Goal: Task Accomplishment & Management: Complete application form

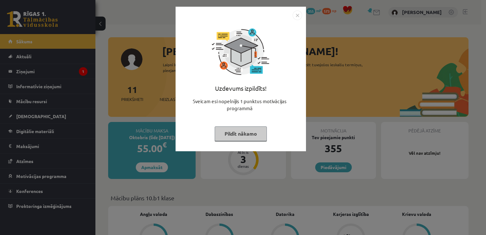
click at [295, 17] on img "Close" at bounding box center [298, 15] width 10 height 10
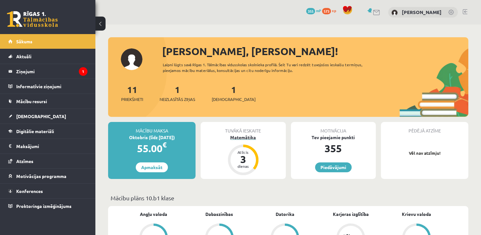
click at [246, 145] on div "Atlicis 3 dienas" at bounding box center [243, 159] width 31 height 31
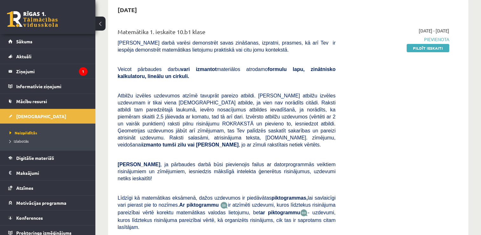
scroll to position [64, 0]
click at [426, 50] on link "Pildīt ieskaiti" at bounding box center [428, 48] width 43 height 8
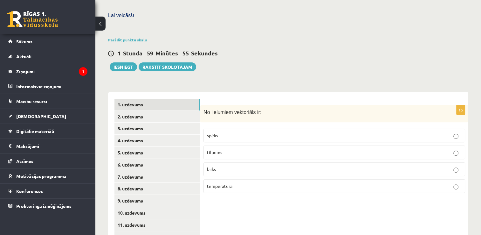
scroll to position [216, 0]
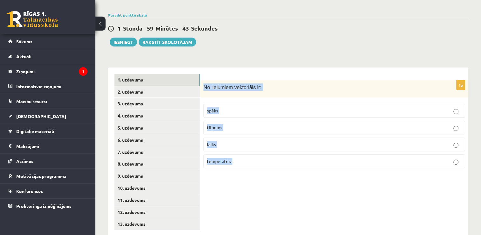
drag, startPoint x: 204, startPoint y: 72, endPoint x: 242, endPoint y: 146, distance: 83.5
click at [242, 146] on div "1p No lielumiem vektoriāls ir: spēks tilpums laiks temperatūra" at bounding box center [334, 126] width 268 height 93
copy div "No lielumiem vektoriāls ir: spēks tilpums laiks temperatūra"
click at [251, 67] on div "1p No lielumiem vektoriāls ir: spēks tilpums laiks temperatūra" at bounding box center [334, 151] width 268 height 169
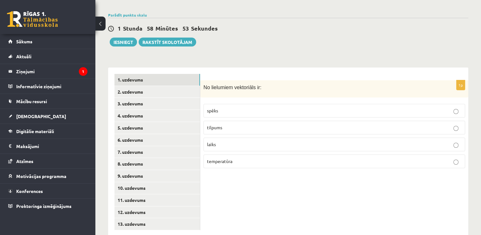
click at [338, 107] on p "spēks" at bounding box center [334, 110] width 255 height 7
click at [168, 86] on link "2. uzdevums" at bounding box center [157, 92] width 86 height 12
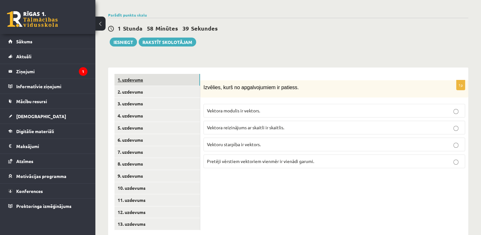
click at [163, 74] on link "1. uzdevums" at bounding box center [157, 80] width 86 height 12
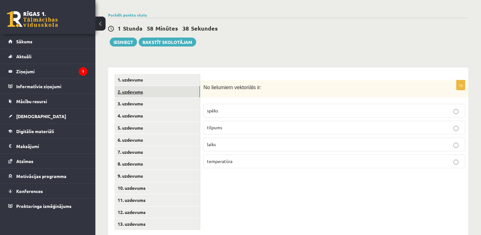
click at [160, 86] on link "2. uzdevums" at bounding box center [157, 92] width 86 height 12
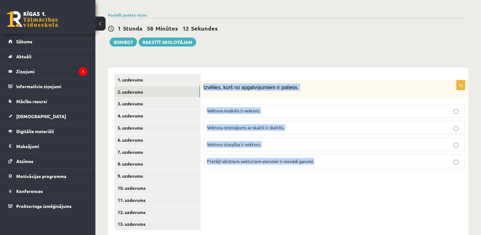
drag, startPoint x: 204, startPoint y: 73, endPoint x: 322, endPoint y: 151, distance: 141.5
click at [322, 151] on div "1p Izvēlies, kurš no apgalvojumiem ir patiess. Vektora modulis ir vektors. Vekt…" at bounding box center [334, 126] width 268 height 93
copy div "Izvēlies, kurš no apgalvojumiem ir patiess. Vektora modulis ir vektors. Vektora…"
click at [297, 67] on div "1p Izvēlies, kurš no apgalvojumiem ir patiess. Vektora modulis ir vektors. Vekt…" at bounding box center [334, 151] width 268 height 169
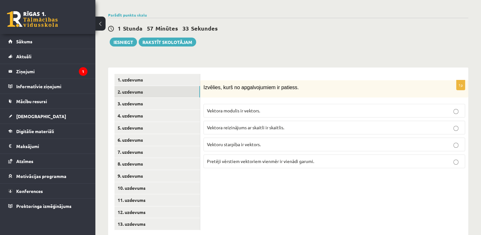
click at [259, 141] on span "Vektoru starpība ir vektors." at bounding box center [234, 144] width 54 height 6
click at [156, 98] on link "3. uzdevums" at bounding box center [157, 104] width 86 height 12
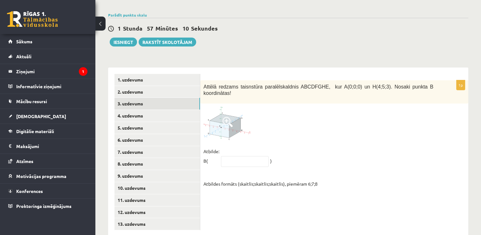
click at [226, 117] on span at bounding box center [228, 122] width 10 height 10
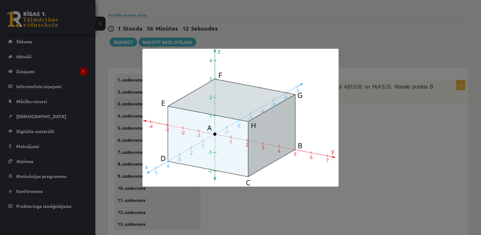
click at [394, 108] on div at bounding box center [240, 117] width 481 height 235
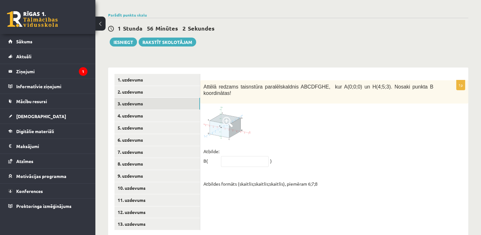
click at [218, 109] on img at bounding box center [228, 123] width 48 height 33
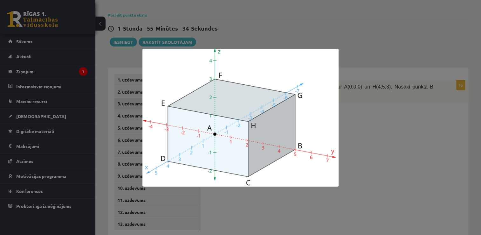
click at [391, 147] on div at bounding box center [240, 117] width 481 height 235
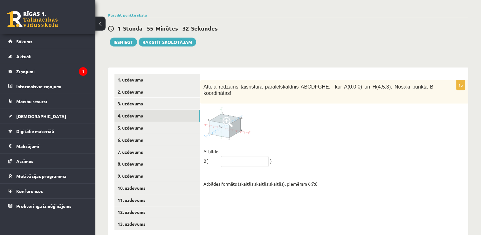
click at [150, 110] on link "4. uzdevums" at bounding box center [157, 116] width 86 height 12
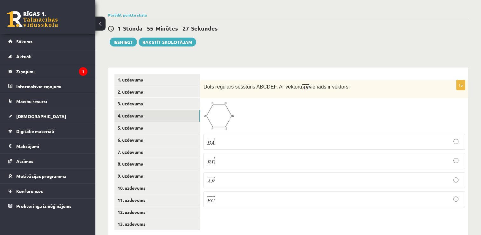
click at [222, 104] on img at bounding box center [219, 115] width 31 height 29
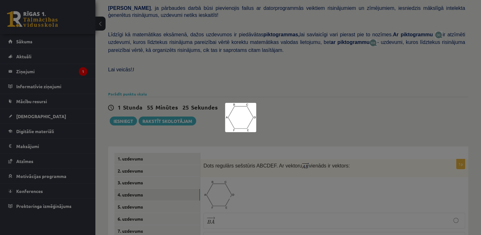
scroll to position [184, 0]
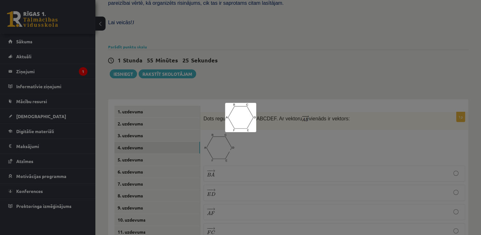
click at [326, 131] on div at bounding box center [240, 117] width 481 height 235
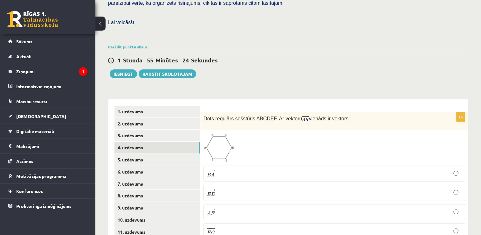
scroll to position [216, 0]
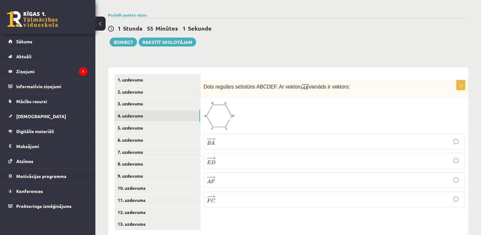
click at [309, 153] on label "− − → E D E D →" at bounding box center [335, 161] width 262 height 16
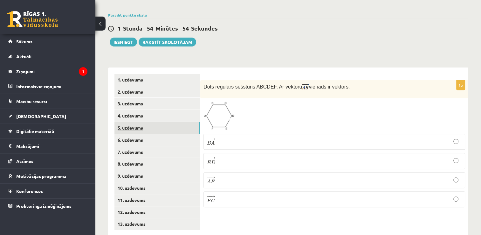
click at [131, 122] on link "5. uzdevums" at bounding box center [157, 128] width 86 height 12
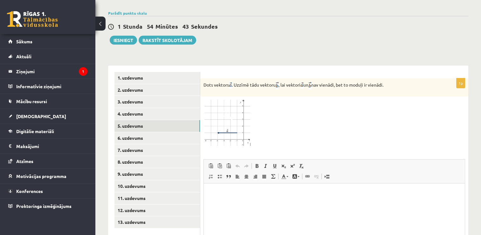
scroll to position [279, 0]
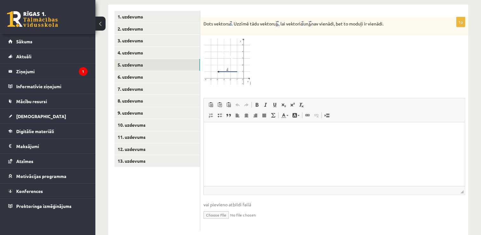
click at [227, 50] on img at bounding box center [228, 61] width 48 height 47
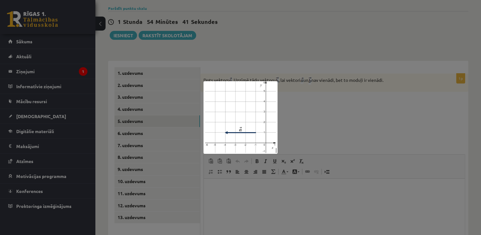
scroll to position [215, 0]
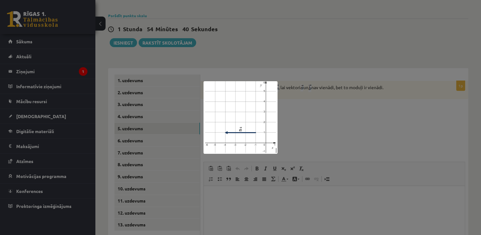
click at [322, 120] on div at bounding box center [240, 117] width 481 height 235
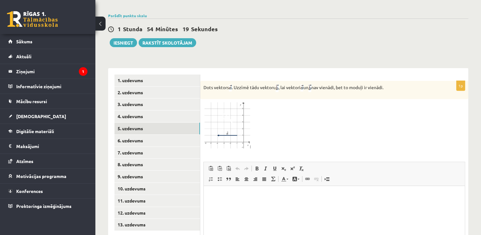
click at [225, 114] on img at bounding box center [228, 125] width 48 height 47
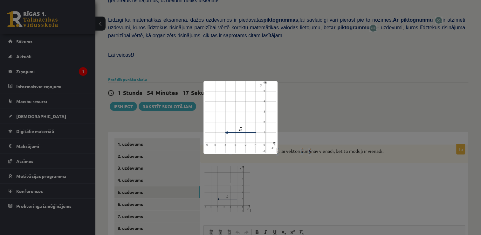
scroll to position [183, 0]
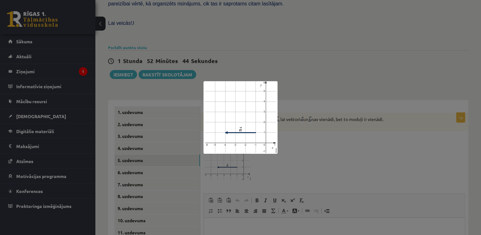
click at [317, 154] on div at bounding box center [240, 117] width 481 height 235
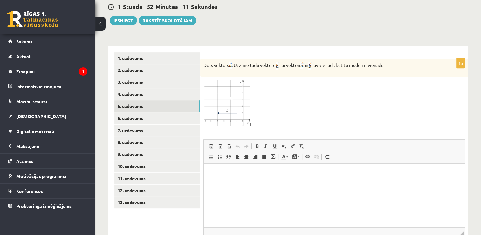
scroll to position [247, 0]
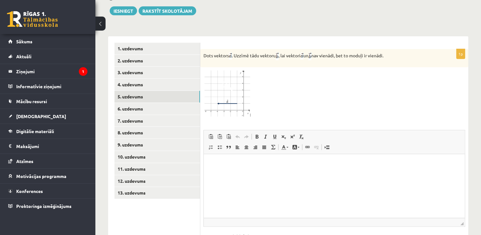
click at [231, 81] on img at bounding box center [228, 93] width 48 height 47
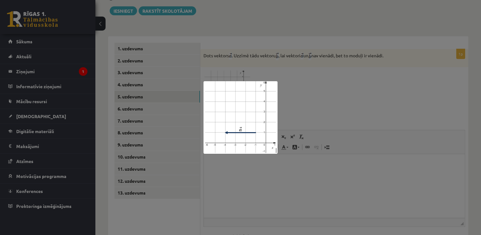
click at [363, 93] on div at bounding box center [240, 117] width 481 height 235
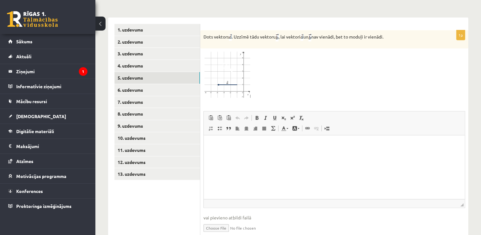
scroll to position [279, 0]
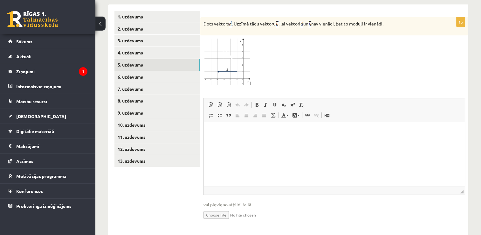
click at [215, 208] on input "file" at bounding box center [335, 214] width 262 height 13
type input "**********"
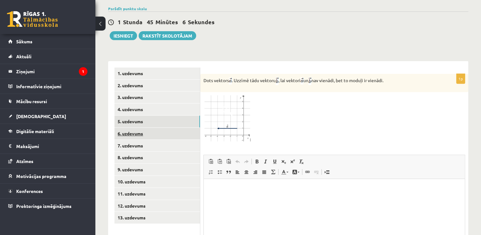
scroll to position [221, 0]
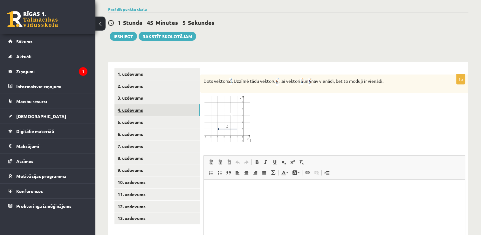
click at [154, 104] on link "4. uzdevums" at bounding box center [157, 110] width 86 height 12
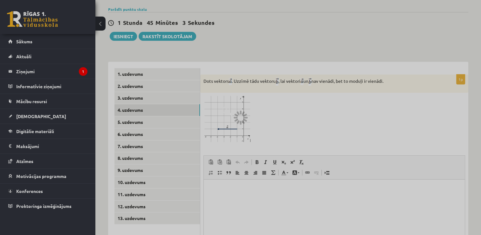
scroll to position [216, 0]
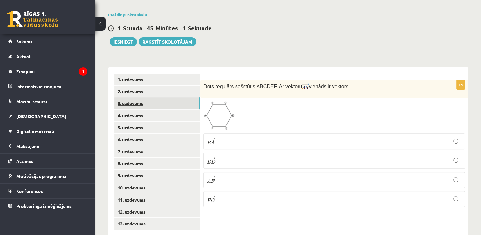
click at [139, 97] on link "3. uzdevums" at bounding box center [157, 103] width 86 height 12
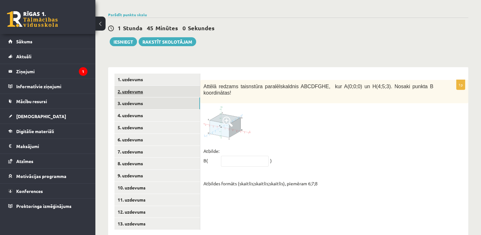
click at [135, 86] on link "2. uzdevums" at bounding box center [157, 92] width 86 height 12
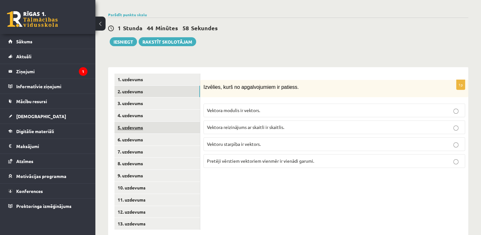
click at [136, 121] on link "5. uzdevums" at bounding box center [157, 127] width 86 height 12
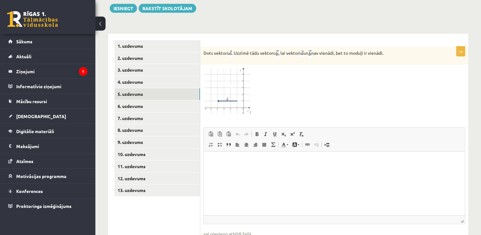
scroll to position [285, 0]
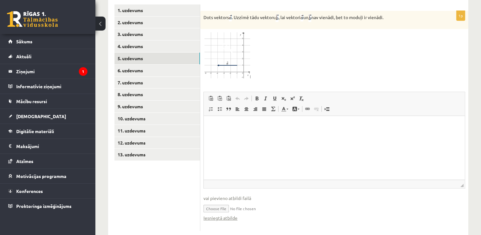
click at [216, 135] on html at bounding box center [334, 124] width 261 height 19
click at [216, 201] on input "file" at bounding box center [335, 207] width 262 height 13
type input "**********"
click at [223, 214] on link "Iesniegtā atbilde" at bounding box center [221, 217] width 34 height 7
click at [150, 65] on link "6. uzdevums" at bounding box center [157, 71] width 86 height 12
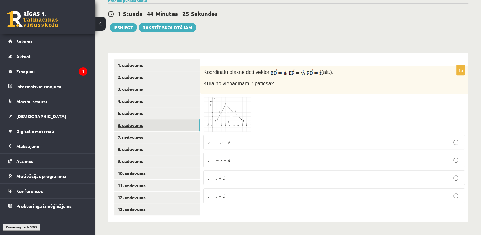
scroll to position [216, 0]
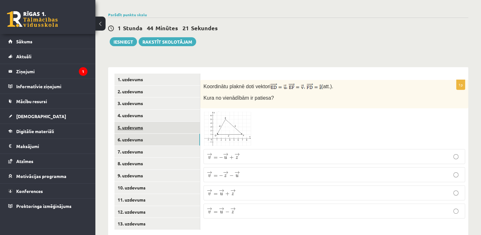
click at [128, 121] on link "5. uzdevums" at bounding box center [157, 127] width 86 height 12
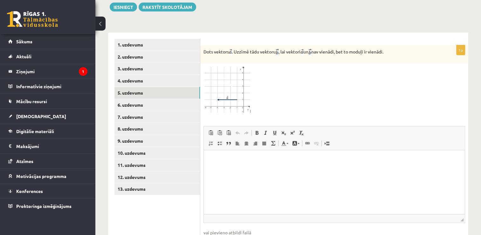
scroll to position [285, 0]
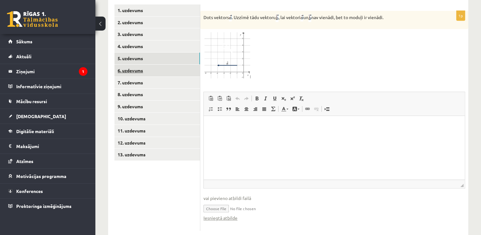
click at [132, 65] on link "6. uzdevums" at bounding box center [157, 71] width 86 height 12
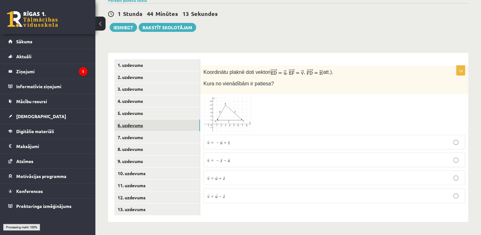
scroll to position [216, 0]
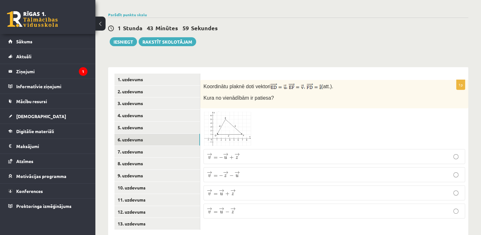
click at [225, 121] on span at bounding box center [228, 126] width 10 height 10
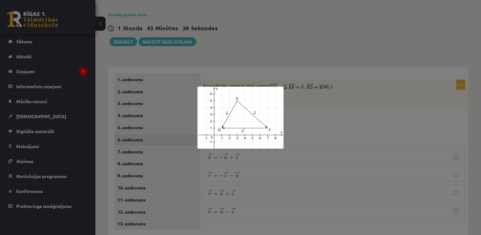
click at [298, 116] on div at bounding box center [240, 117] width 481 height 235
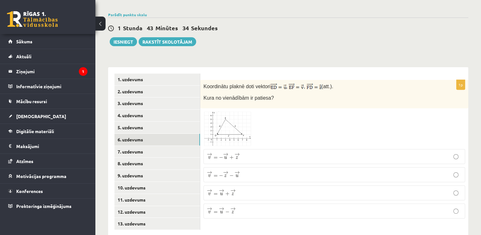
click at [240, 121] on img at bounding box center [228, 128] width 48 height 34
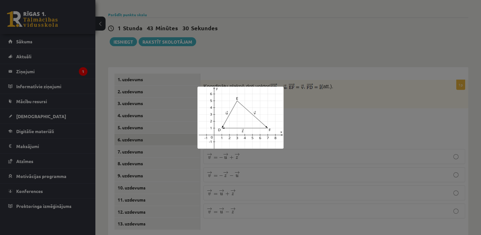
click at [300, 104] on div at bounding box center [240, 117] width 481 height 235
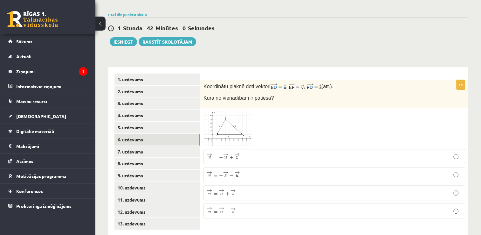
click at [126, 67] on div "1. uzdevums 2. uzdevums 3. uzdevums 4. uzdevums 5. uzdevums 6. uzdevums 7. uzde…" at bounding box center [154, 151] width 92 height 169
click at [225, 121] on span at bounding box center [228, 126] width 10 height 10
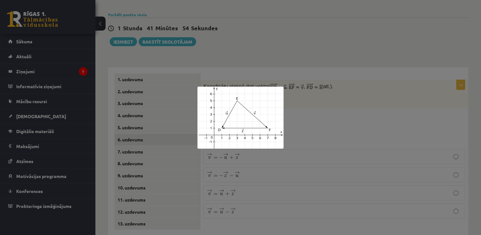
click at [301, 118] on div at bounding box center [240, 117] width 481 height 235
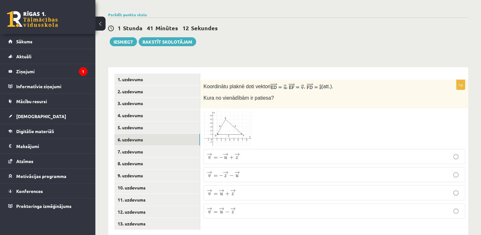
click at [227, 121] on span at bounding box center [228, 126] width 10 height 10
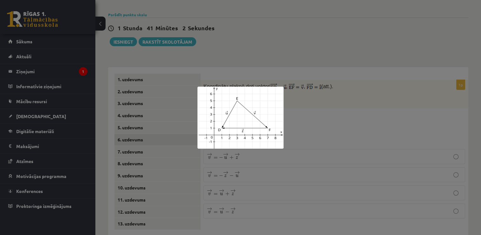
click at [311, 109] on div at bounding box center [240, 117] width 481 height 235
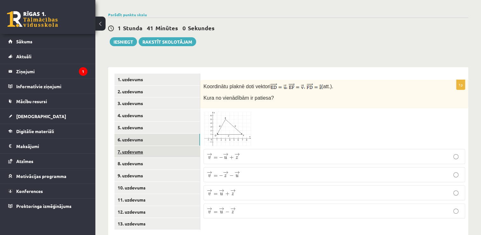
click at [159, 146] on link "7. uzdevums" at bounding box center [157, 152] width 86 height 12
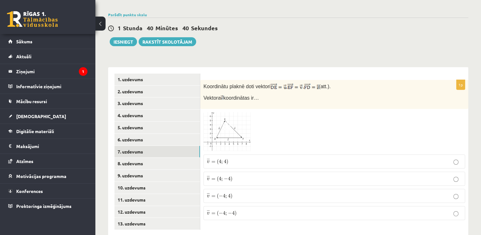
click at [235, 117] on img at bounding box center [228, 131] width 48 height 39
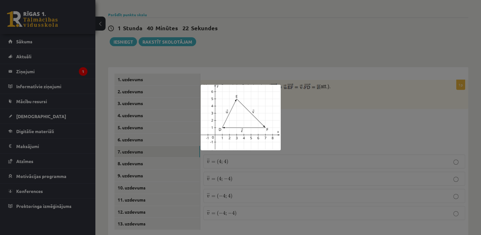
click at [306, 113] on div at bounding box center [240, 117] width 481 height 235
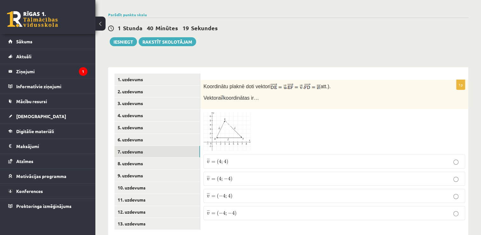
click at [235, 119] on img at bounding box center [228, 131] width 48 height 39
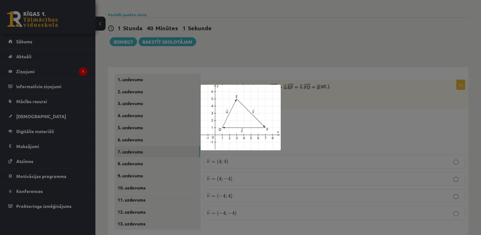
click at [337, 117] on div at bounding box center [240, 117] width 481 height 235
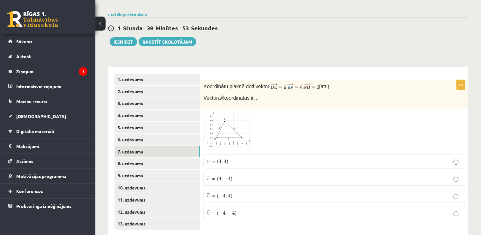
click at [239, 119] on img at bounding box center [228, 131] width 48 height 39
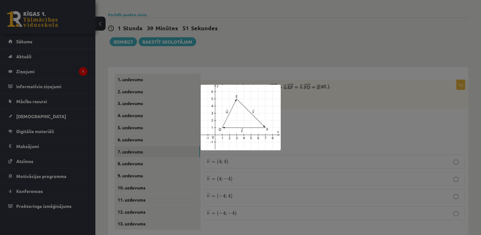
click at [328, 113] on div at bounding box center [240, 117] width 481 height 235
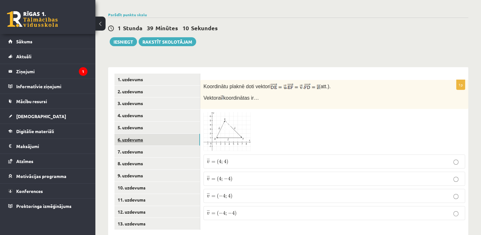
click at [157, 134] on link "6. uzdevums" at bounding box center [157, 140] width 86 height 12
click at [226, 121] on span at bounding box center [228, 126] width 10 height 10
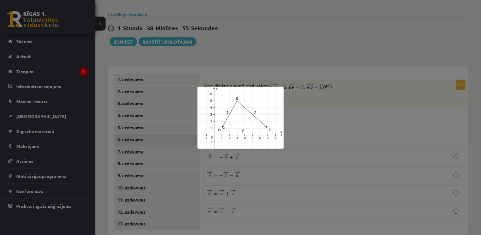
click at [304, 119] on div at bounding box center [240, 117] width 481 height 235
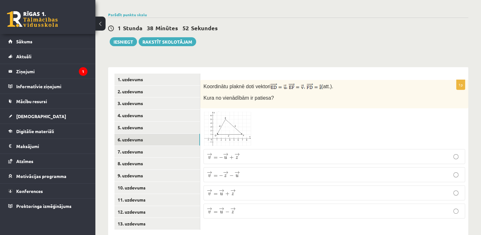
click at [209, 192] on span "v" at bounding box center [209, 193] width 3 height 3
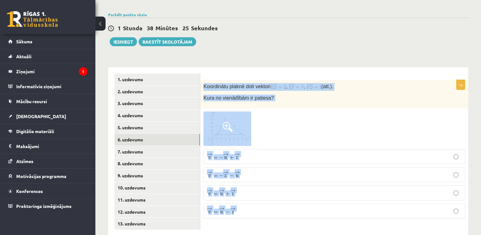
drag, startPoint x: 204, startPoint y: 71, endPoint x: 246, endPoint y: 198, distance: 134.7
click at [246, 198] on div "1p Koordinātu plaknē doti vektori , , (att.). Kura no vienādībām ir patiesa? → …" at bounding box center [334, 151] width 268 height 143
copy div "Koordinātu plaknē doti vektori , , (att.). Kura no vienādībām ir patiesa? → v =…"
click at [336, 126] on div at bounding box center [335, 128] width 262 height 34
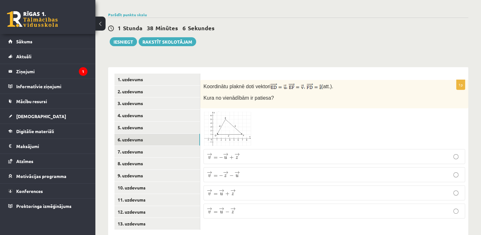
drag, startPoint x: 229, startPoint y: 120, endPoint x: 215, endPoint y: 120, distance: 14.3
click at [215, 120] on img at bounding box center [228, 128] width 48 height 34
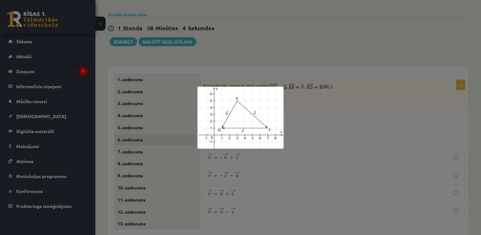
click at [313, 117] on div at bounding box center [240, 117] width 481 height 235
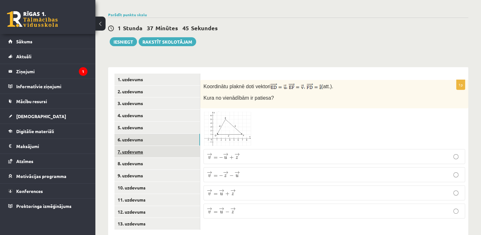
click at [127, 146] on link "7. uzdevums" at bounding box center [157, 152] width 86 height 12
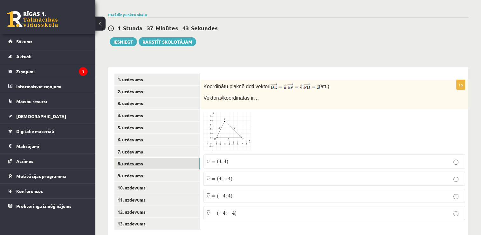
click at [132, 157] on link "8. uzdevums" at bounding box center [157, 163] width 86 height 12
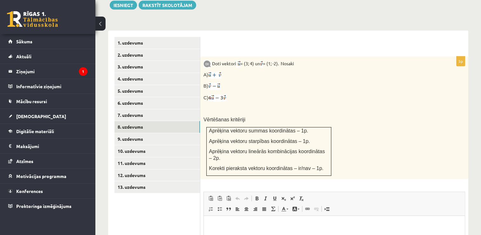
scroll to position [248, 0]
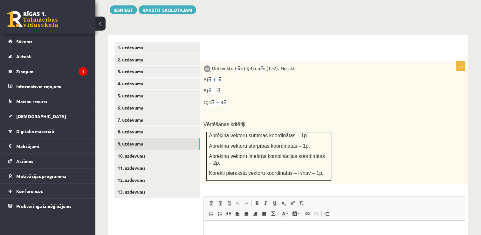
click at [130, 138] on link "9. uzdevums" at bounding box center [157, 144] width 86 height 12
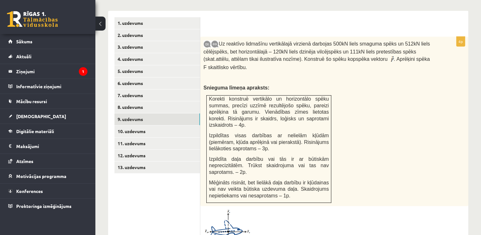
scroll to position [331, 0]
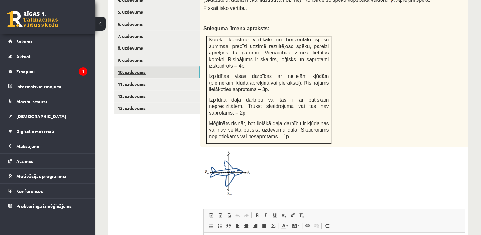
click at [130, 66] on link "10. uzdevums" at bounding box center [157, 72] width 86 height 12
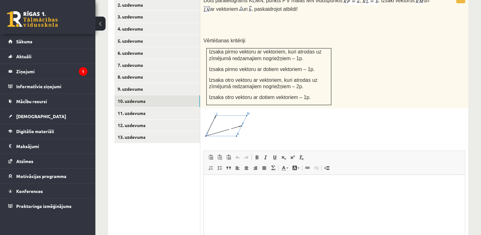
scroll to position [268, 0]
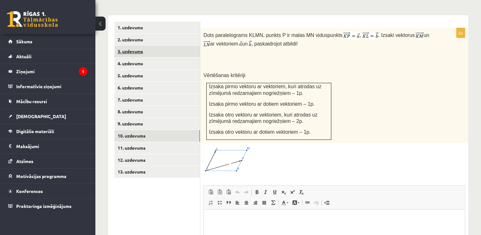
click at [125, 45] on link "3. uzdevums" at bounding box center [157, 51] width 86 height 12
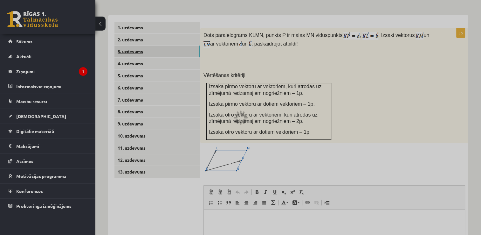
scroll to position [216, 0]
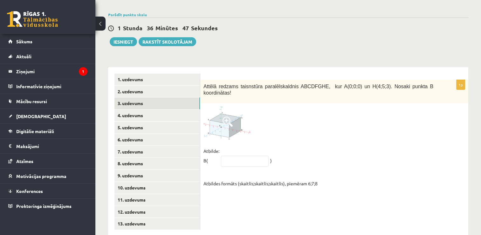
click at [239, 114] on img at bounding box center [228, 122] width 48 height 33
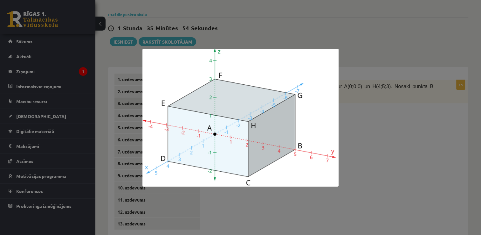
click at [422, 163] on div at bounding box center [240, 117] width 481 height 235
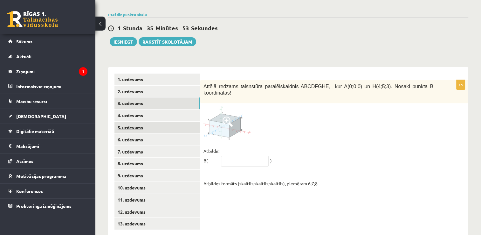
click at [136, 121] on link "5. uzdevums" at bounding box center [157, 127] width 86 height 12
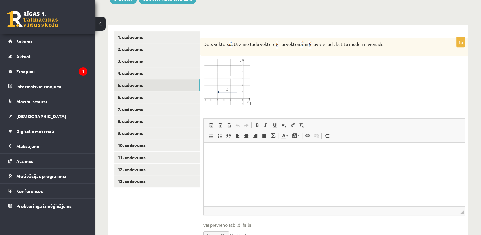
scroll to position [285, 0]
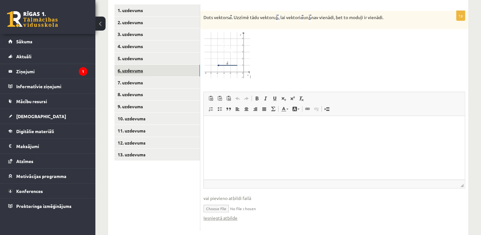
click at [130, 65] on link "6. uzdevums" at bounding box center [157, 71] width 86 height 12
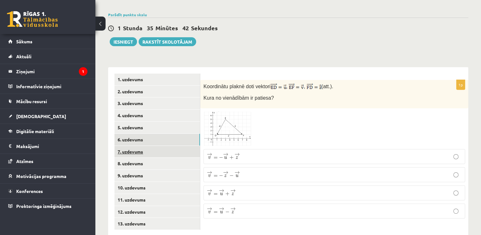
click at [135, 146] on link "7. uzdevums" at bounding box center [157, 152] width 86 height 12
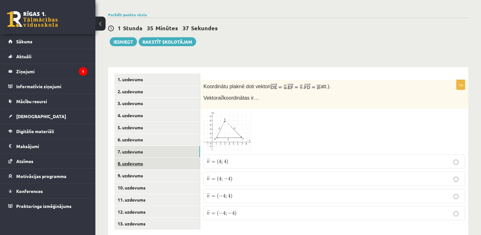
click at [133, 157] on link "8. uzdevums" at bounding box center [157, 163] width 86 height 12
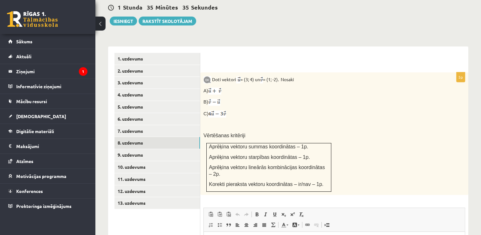
scroll to position [248, 0]
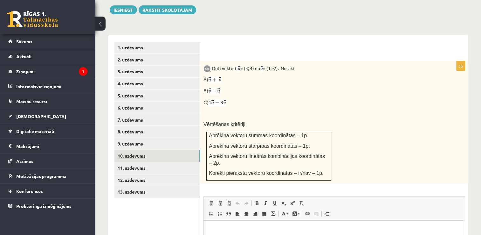
click at [134, 150] on link "10. uzdevums" at bounding box center [157, 156] width 86 height 12
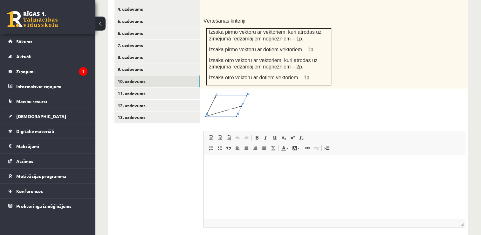
scroll to position [323, 0]
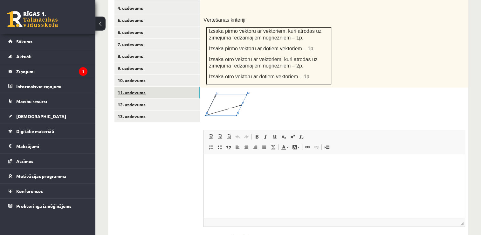
click at [129, 86] on link "11. uzdevums" at bounding box center [157, 92] width 86 height 12
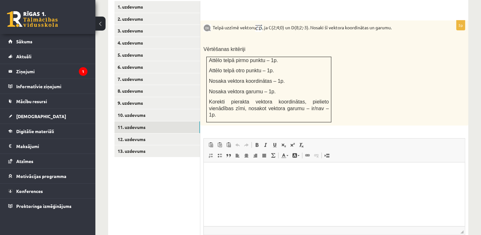
scroll to position [258, 0]
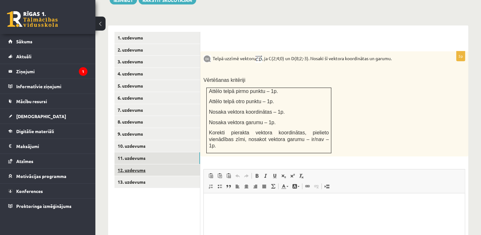
click at [137, 164] on link "12. uzdevums" at bounding box center [157, 170] width 86 height 12
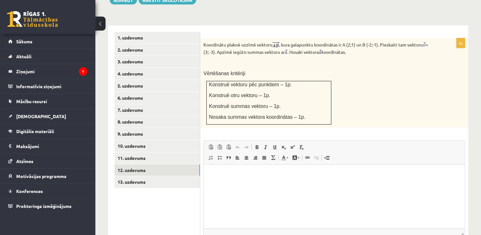
scroll to position [0, 0]
click at [127, 176] on link "13. uzdevums" at bounding box center [157, 182] width 86 height 12
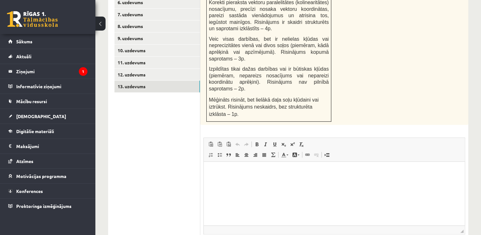
scroll to position [258, 0]
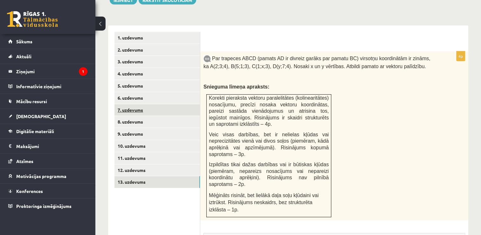
click at [133, 104] on link "7. uzdevums" at bounding box center [157, 110] width 86 height 12
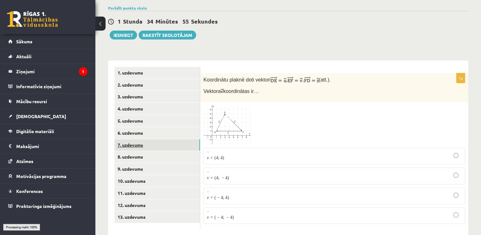
scroll to position [216, 0]
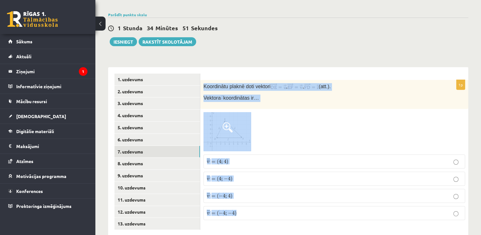
drag, startPoint x: 204, startPoint y: 71, endPoint x: 275, endPoint y: 194, distance: 141.6
click at [275, 194] on div "1p Koordinātu plaknē doti vektori , , (att.). Vektora koordinātas ir… ¯ ¯ ¯ v =…" at bounding box center [334, 152] width 268 height 145
copy div "Koordinātu plaknē doti vektori , , (att.). Vektora koordinātas ir… ¯ ¯ ¯ v = ( …"
click at [266, 122] on div at bounding box center [335, 131] width 262 height 39
click at [264, 113] on div at bounding box center [335, 131] width 262 height 39
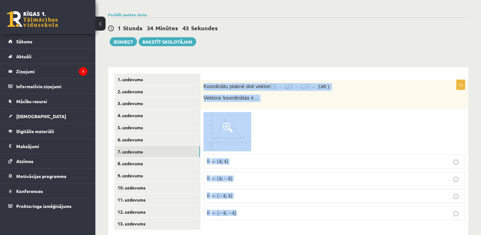
click at [254, 91] on div "Koordinātu plaknē doti vektori , , (att.). Vektora koordinātas ir…" at bounding box center [334, 94] width 268 height 29
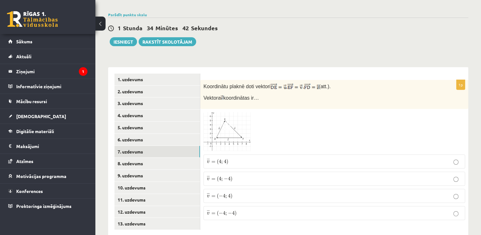
click at [230, 122] on span at bounding box center [228, 127] width 10 height 10
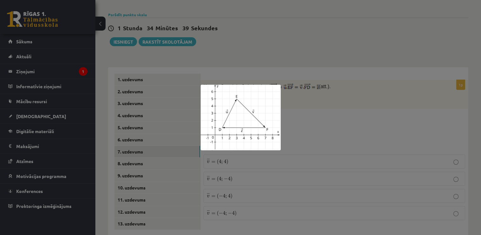
click at [291, 119] on div at bounding box center [240, 117] width 481 height 235
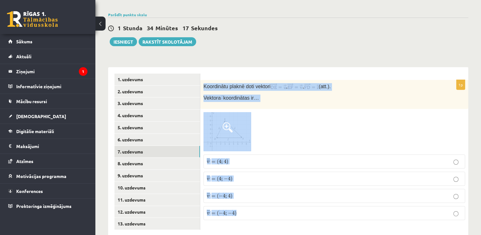
drag, startPoint x: 204, startPoint y: 71, endPoint x: 262, endPoint y: 200, distance: 142.3
click at [262, 200] on div "1p Koordinātu plaknē doti vektori , , (att.). Vektora koordinātas ir… ¯ ¯ ¯ v =…" at bounding box center [334, 152] width 268 height 145
copy div "Koordinātu plaknē doti vektori , , (att.). Vektora koordinātas ir… ¯ ¯ ¯ v = ( …"
click at [282, 112] on div at bounding box center [335, 131] width 262 height 39
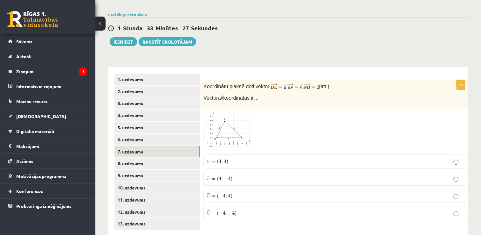
click at [241, 175] on p "¯ ¯ ¯ v = ( 4 ; − 4 ) v ¯ = ( 4 ; − 4 )" at bounding box center [334, 178] width 255 height 7
click at [130, 134] on link "6. uzdevums" at bounding box center [157, 140] width 86 height 12
click at [128, 146] on link "7. uzdevums" at bounding box center [157, 152] width 86 height 12
click at [134, 157] on link "8. uzdevums" at bounding box center [157, 163] width 86 height 12
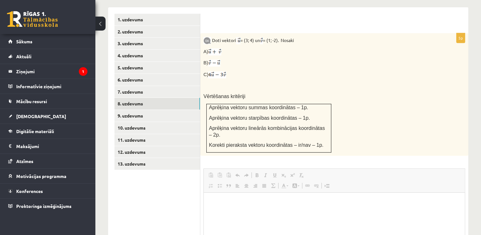
scroll to position [0, 0]
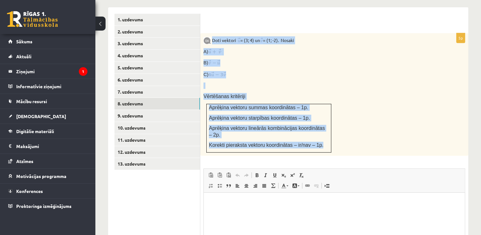
drag, startPoint x: 212, startPoint y: 23, endPoint x: 319, endPoint y: 126, distance: 147.8
click at [319, 126] on div "Doti vektori = (3; 4) un = (1; -2). Nosaki A) B) C) Vērtēšanas kritēriji Aprēķi…" at bounding box center [334, 94] width 268 height 122
copy div "Doti vektori = (3; 4) un = (1; -2). Nosaki A) B) C) Vērtēšanas kritēriji Aprēķi…"
click at [277, 71] on p "C)" at bounding box center [319, 74] width 230 height 7
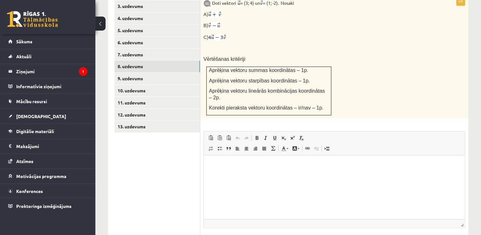
scroll to position [338, 0]
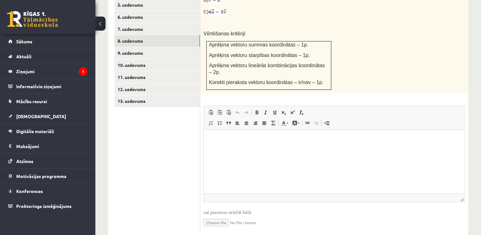
click at [321, 149] on html at bounding box center [334, 139] width 261 height 19
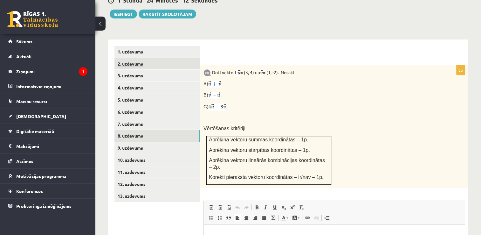
scroll to position [243, 0]
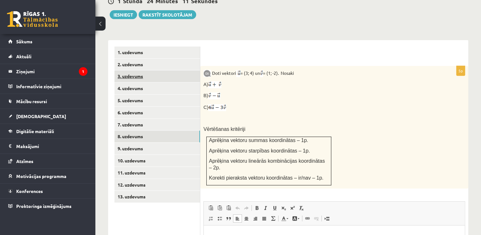
click at [140, 70] on link "3. uzdevums" at bounding box center [157, 76] width 86 height 12
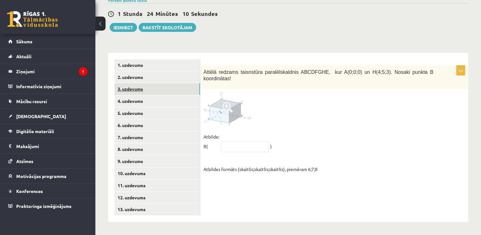
scroll to position [216, 0]
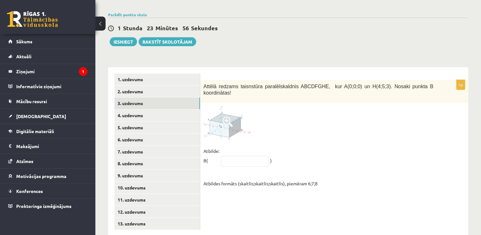
click at [227, 116] on span at bounding box center [228, 121] width 10 height 10
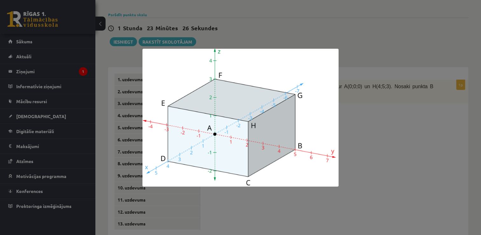
click at [376, 126] on div at bounding box center [240, 117] width 481 height 235
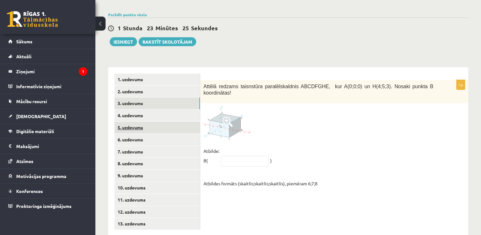
click at [157, 121] on link "5. uzdevums" at bounding box center [157, 127] width 86 height 12
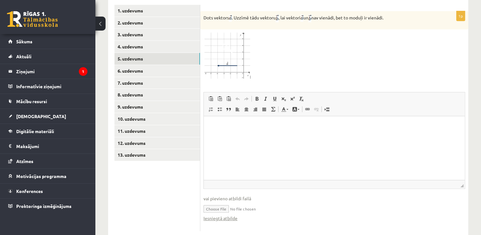
scroll to position [285, 0]
click at [130, 77] on link "7. uzdevums" at bounding box center [157, 83] width 86 height 12
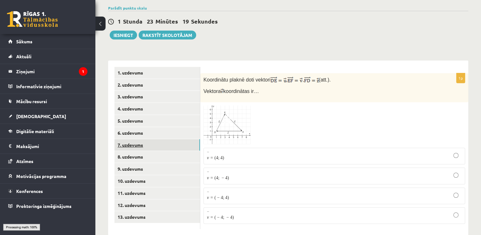
scroll to position [216, 0]
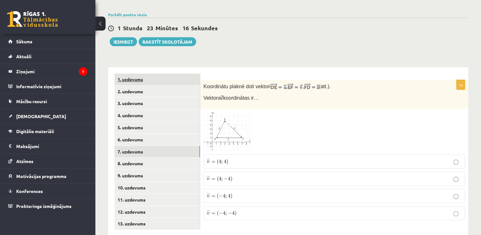
click at [132, 73] on link "1. uzdevums" at bounding box center [157, 79] width 86 height 12
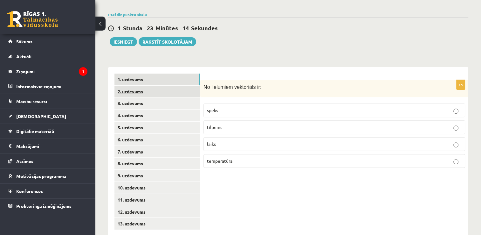
click at [130, 86] on link "2. uzdevums" at bounding box center [157, 92] width 86 height 12
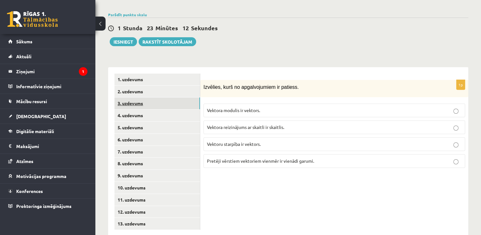
click at [131, 97] on link "3. uzdevums" at bounding box center [157, 103] width 86 height 12
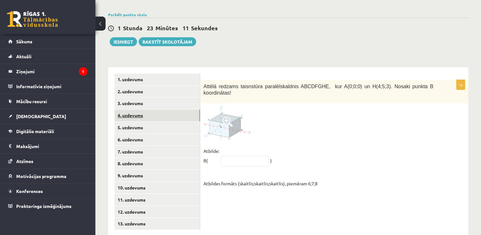
click at [132, 109] on link "4. uzdevums" at bounding box center [157, 115] width 86 height 12
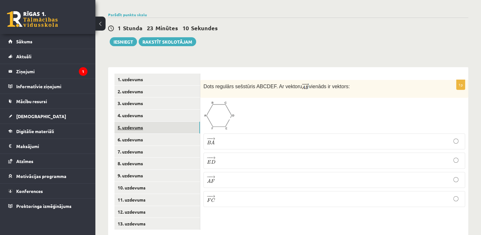
click at [132, 121] on link "5. uzdevums" at bounding box center [157, 127] width 86 height 12
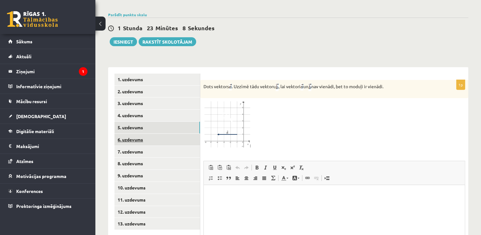
scroll to position [0, 0]
click at [132, 134] on link "6. uzdevums" at bounding box center [157, 140] width 86 height 12
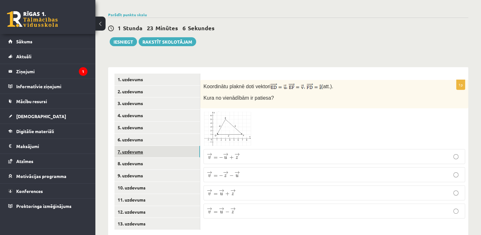
click at [134, 146] on link "7. uzdevums" at bounding box center [157, 152] width 86 height 12
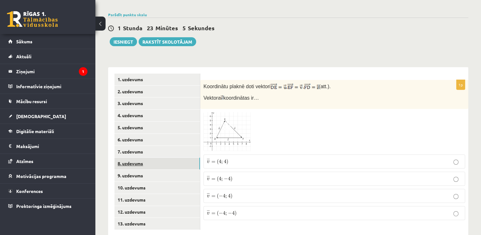
click at [137, 157] on link "8. uzdevums" at bounding box center [157, 163] width 86 height 12
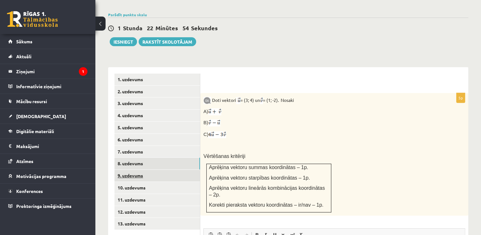
click at [136, 169] on link "9. uzdevums" at bounding box center [157, 175] width 86 height 12
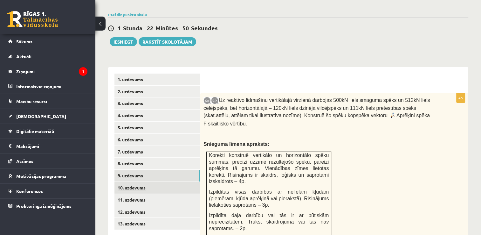
click at [131, 182] on link "10. uzdevums" at bounding box center [157, 188] width 86 height 12
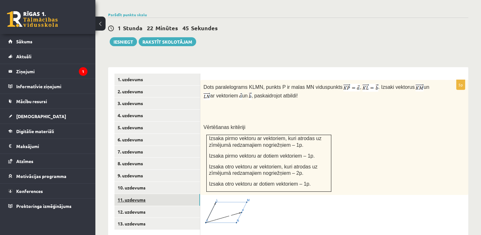
click at [139, 194] on link "11. uzdevums" at bounding box center [157, 200] width 86 height 12
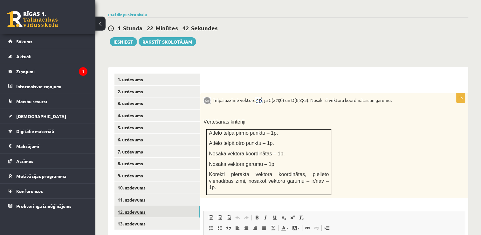
click at [137, 206] on link "12. uzdevums" at bounding box center [157, 212] width 86 height 12
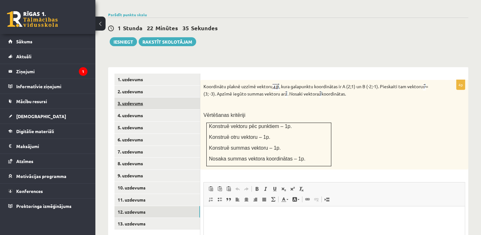
click at [129, 97] on link "3. uzdevums" at bounding box center [157, 103] width 86 height 12
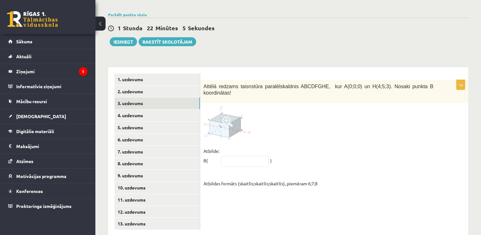
click at [219, 110] on img at bounding box center [228, 122] width 48 height 33
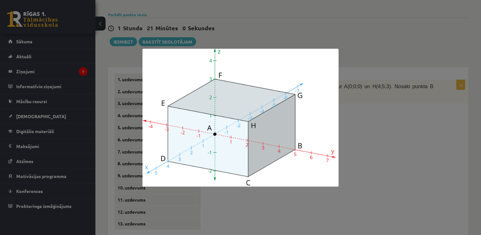
click at [412, 122] on div at bounding box center [240, 117] width 481 height 235
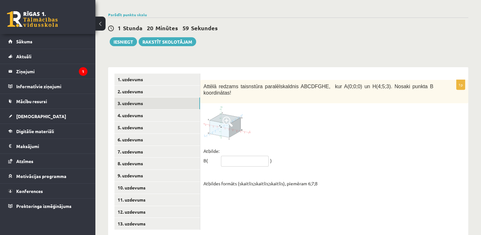
click at [232, 156] on input "text" at bounding box center [245, 161] width 48 height 11
type input "*****"
click at [136, 109] on link "4. uzdevums" at bounding box center [157, 115] width 86 height 12
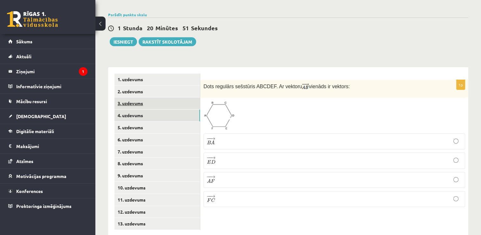
click at [132, 97] on link "3. uzdevums" at bounding box center [157, 103] width 86 height 12
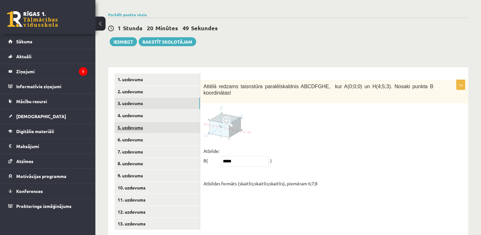
click at [134, 121] on link "5. uzdevums" at bounding box center [157, 127] width 86 height 12
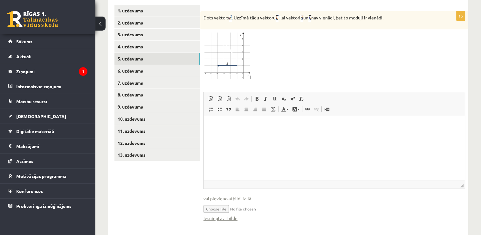
scroll to position [285, 0]
click at [223, 214] on link "Iesniegtā atbilde" at bounding box center [221, 217] width 34 height 7
click at [132, 65] on link "6. uzdevums" at bounding box center [157, 71] width 86 height 12
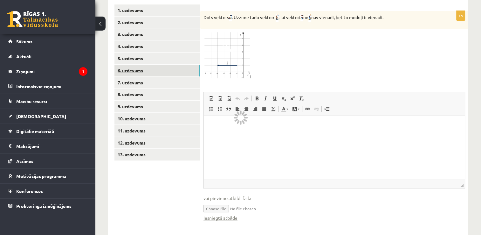
scroll to position [216, 0]
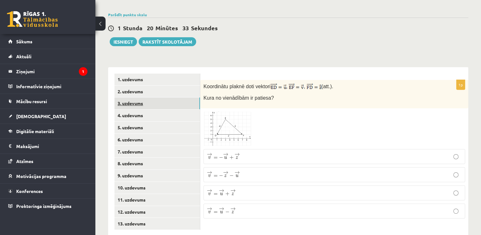
click at [131, 97] on link "3. uzdevums" at bounding box center [157, 103] width 86 height 12
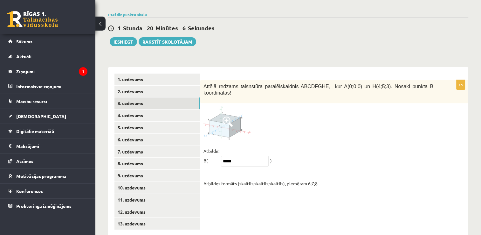
click at [226, 116] on span at bounding box center [228, 121] width 10 height 10
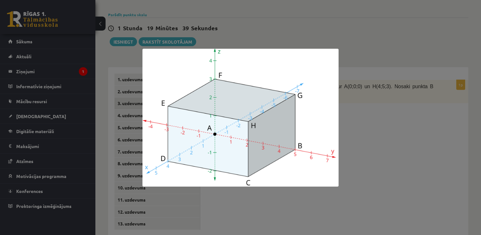
click at [410, 124] on div at bounding box center [240, 117] width 481 height 235
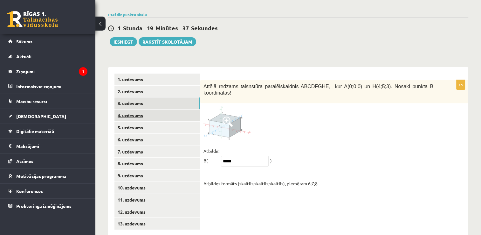
click at [123, 109] on link "4. uzdevums" at bounding box center [157, 115] width 86 height 12
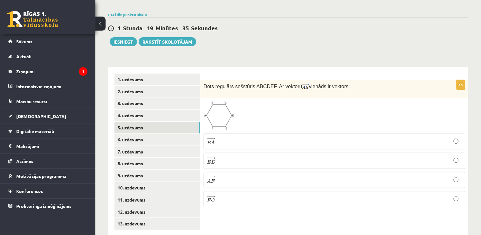
click at [125, 121] on link "5. uzdevums" at bounding box center [157, 127] width 86 height 12
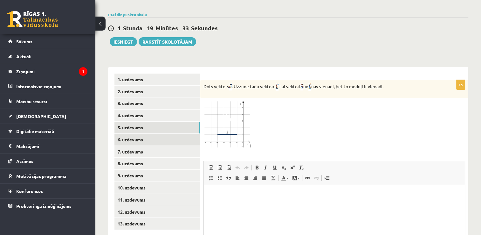
scroll to position [0, 0]
click at [126, 134] on link "6. uzdevums" at bounding box center [157, 140] width 86 height 12
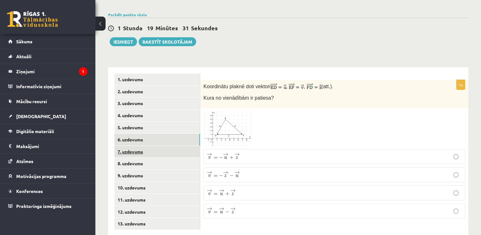
click at [130, 146] on link "7. uzdevums" at bounding box center [157, 152] width 86 height 12
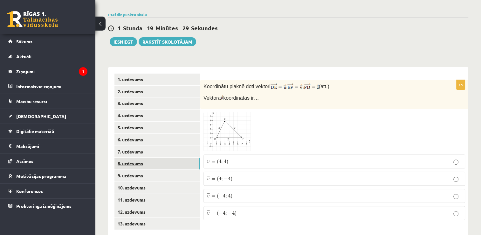
click at [131, 157] on link "8. uzdevums" at bounding box center [157, 163] width 86 height 12
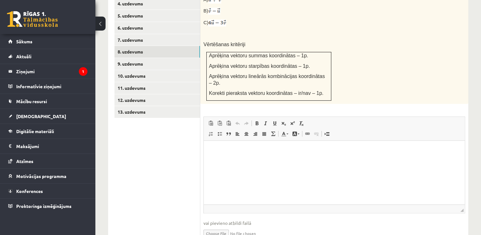
scroll to position [338, 0]
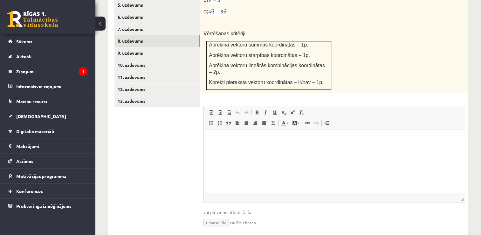
click at [225, 215] on input "file" at bounding box center [335, 221] width 262 height 13
type input "**********"
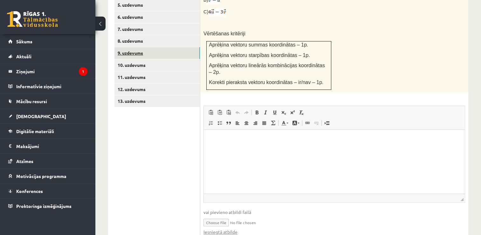
click at [135, 47] on link "9. uzdevums" at bounding box center [157, 53] width 86 height 12
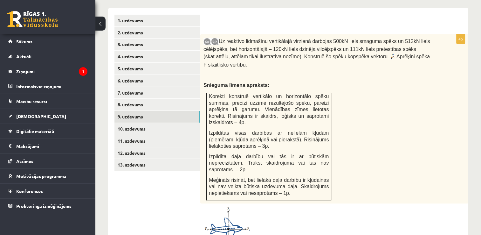
scroll to position [0, 0]
click at [141, 38] on link "3. uzdevums" at bounding box center [157, 44] width 86 height 12
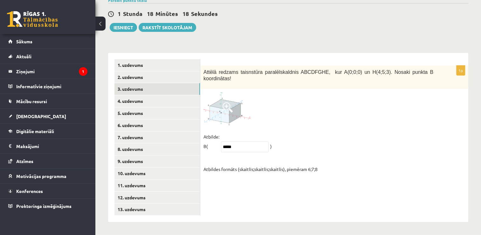
scroll to position [216, 0]
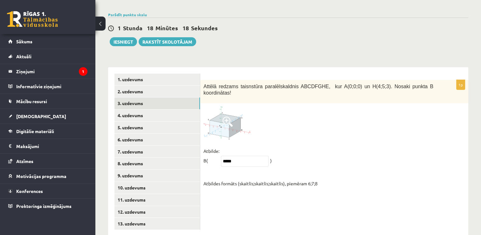
click at [217, 113] on img at bounding box center [228, 122] width 48 height 33
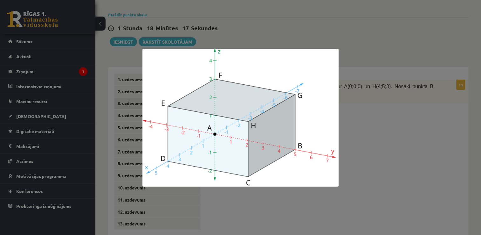
scroll to position [184, 0]
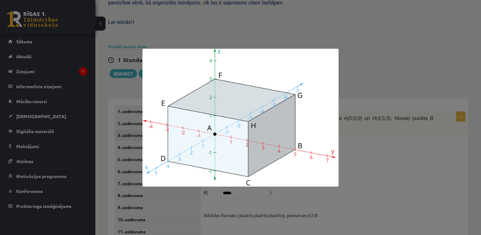
click at [363, 143] on div at bounding box center [240, 117] width 481 height 235
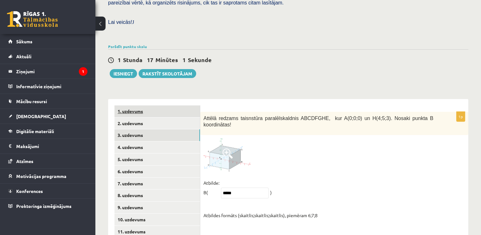
click at [124, 105] on link "1. uzdevums" at bounding box center [157, 111] width 86 height 12
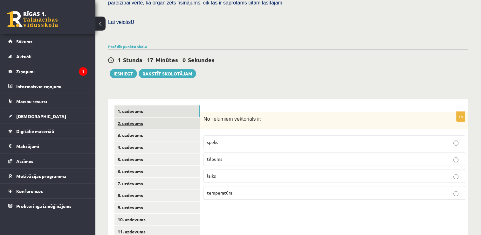
click at [135, 117] on link "2. uzdevums" at bounding box center [157, 123] width 86 height 12
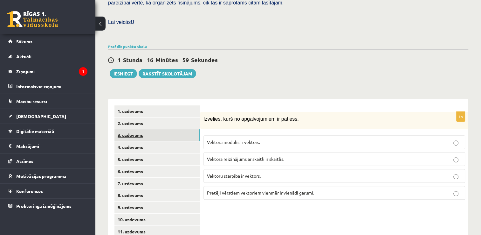
click at [135, 129] on link "3. uzdevums" at bounding box center [157, 135] width 86 height 12
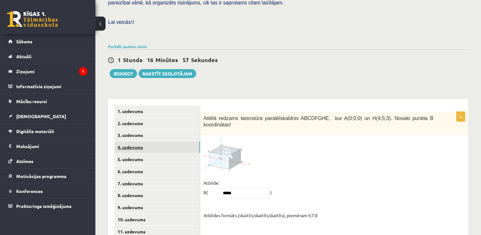
click at [135, 141] on link "4. uzdevums" at bounding box center [157, 147] width 86 height 12
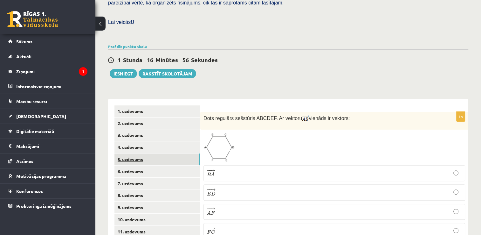
click at [134, 153] on link "5. uzdevums" at bounding box center [157, 159] width 86 height 12
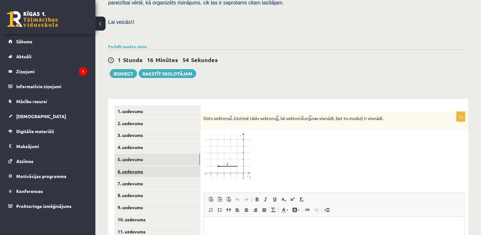
scroll to position [0, 0]
click at [136, 165] on link "6. uzdevums" at bounding box center [157, 171] width 86 height 12
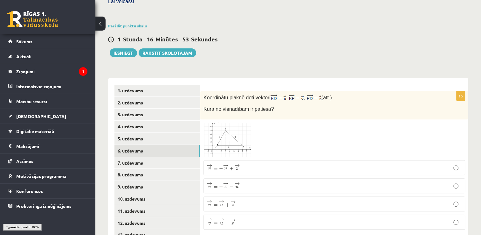
scroll to position [216, 0]
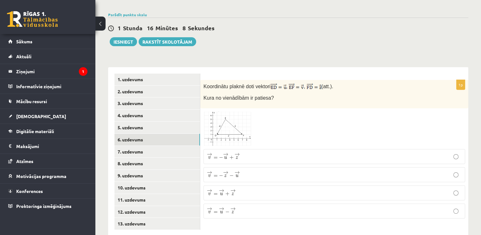
click at [228, 121] on span at bounding box center [228, 126] width 10 height 10
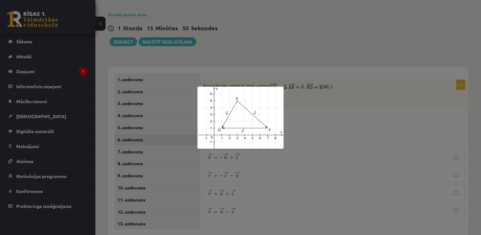
click at [316, 116] on div at bounding box center [240, 117] width 481 height 235
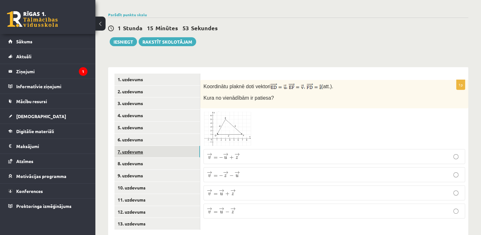
click at [140, 146] on link "7. uzdevums" at bounding box center [157, 152] width 86 height 12
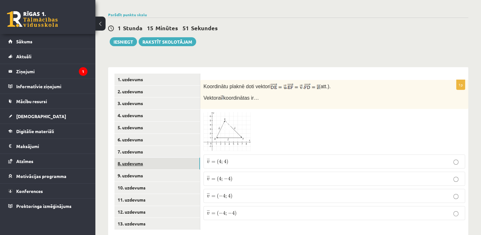
click at [139, 157] on link "8. uzdevums" at bounding box center [157, 163] width 86 height 12
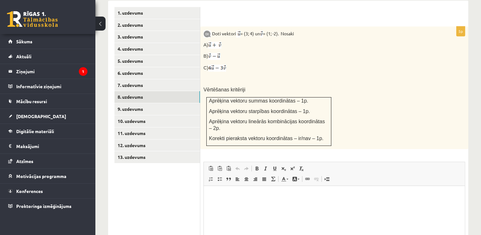
scroll to position [345, 0]
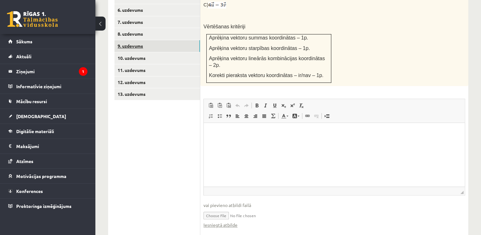
click at [131, 40] on link "9. uzdevums" at bounding box center [157, 46] width 86 height 12
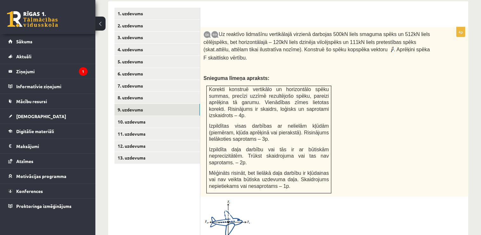
scroll to position [0, 0]
click at [223, 205] on img at bounding box center [228, 222] width 48 height 46
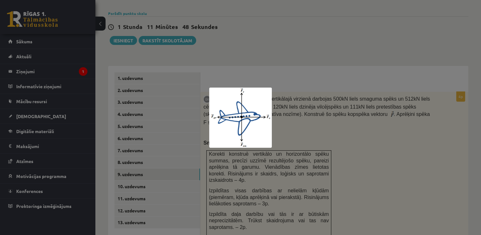
scroll to position [250, 0]
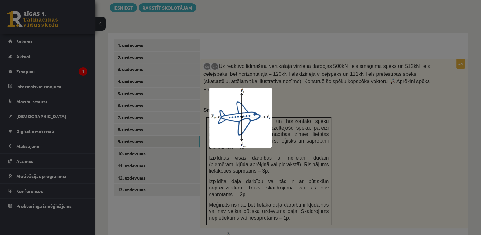
click at [413, 102] on div at bounding box center [240, 117] width 481 height 235
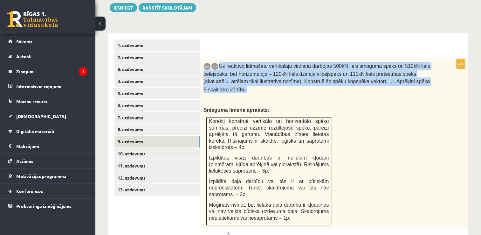
drag, startPoint x: 219, startPoint y: 50, endPoint x: 427, endPoint y: 68, distance: 209.1
click at [427, 68] on p "Uz reaktīvo lidmašīnu vertikālajā virzienā darbojas 500kN liels smaguma spēks u…" at bounding box center [319, 77] width 230 height 31
copy p "Uz reaktīvo lidmašīnu vertikālajā virzienā darbojas 500kN liels smaguma spēks u…"
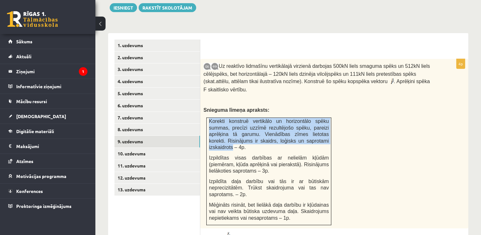
drag, startPoint x: 207, startPoint y: 98, endPoint x: 290, endPoint y: 121, distance: 85.9
click at [290, 121] on td "Korekti konstruē vertikālo un horizontālo spēku summas, precīzi uzzīmē rezultēj…" at bounding box center [269, 170] width 125 height 107
copy span "Korekti konstruē vertikālo un horizontālo spēku summas, precīzi uzzīmē rezultēj…"
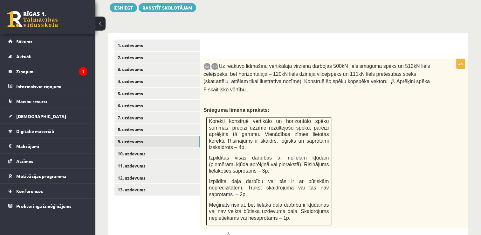
click at [357, 113] on div "Uz reaktīvo lidmašīnu vertikālajā virzienā darbojas 500kN liels smaguma spēks u…" at bounding box center [334, 143] width 268 height 169
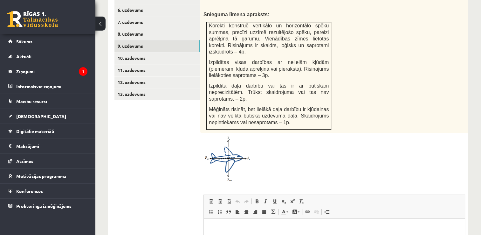
scroll to position [427, 0]
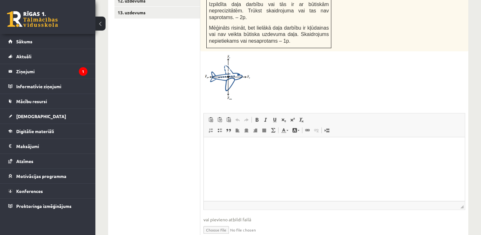
click at [217, 223] on input "file" at bounding box center [335, 229] width 262 height 13
type input "**********"
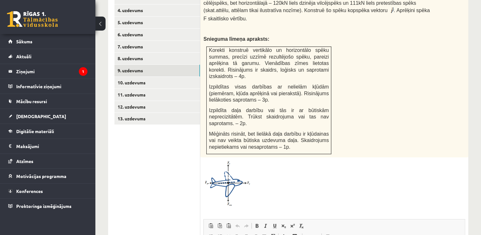
scroll to position [275, 0]
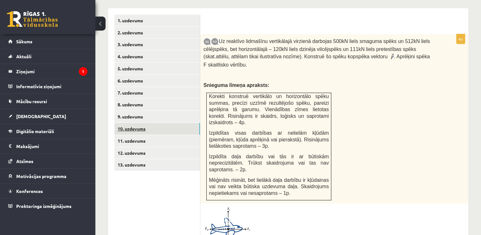
click at [144, 123] on link "10. uzdevums" at bounding box center [157, 129] width 86 height 12
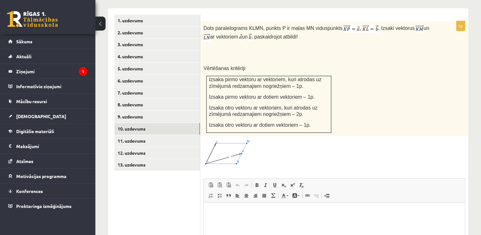
scroll to position [0, 0]
click at [131, 147] on link "12. uzdevums" at bounding box center [157, 153] width 86 height 12
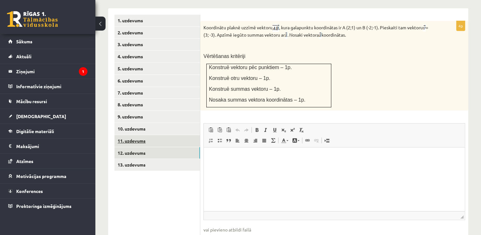
click at [144, 135] on link "11. uzdevums" at bounding box center [157, 141] width 86 height 12
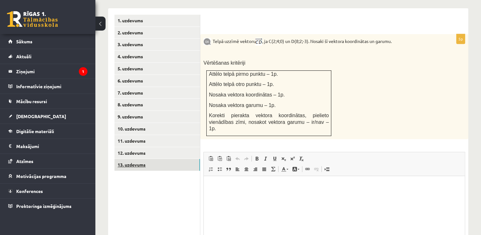
click at [136, 159] on link "13. uzdevums" at bounding box center [157, 165] width 86 height 12
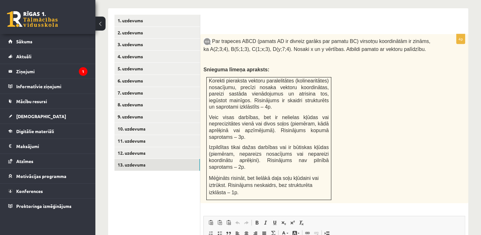
click at [453, 81] on div "Par trapeces ABCD (pamats AD ir divreiz garāks par pamatu BC) virsotņu koordinā…" at bounding box center [334, 118] width 268 height 169
click at [134, 147] on link "12. uzdevums" at bounding box center [157, 153] width 86 height 12
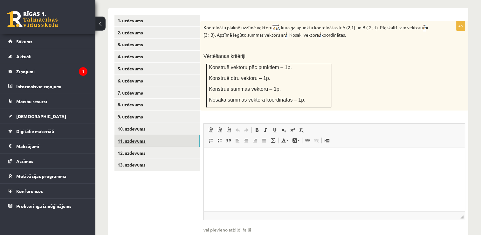
click at [139, 135] on link "11. uzdevums" at bounding box center [157, 141] width 86 height 12
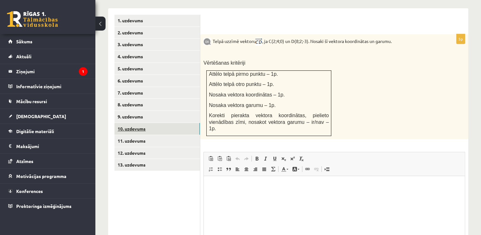
click at [143, 123] on link "10. uzdevums" at bounding box center [157, 129] width 86 height 12
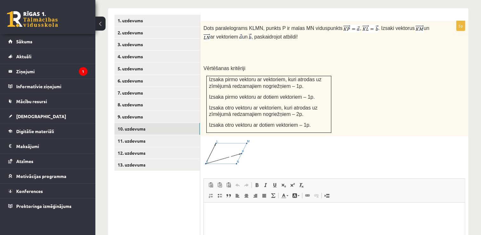
click at [228, 149] on span at bounding box center [228, 154] width 10 height 10
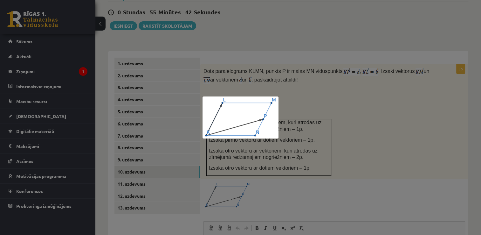
scroll to position [243, 0]
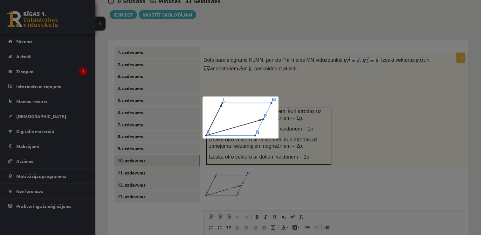
click at [305, 125] on div at bounding box center [240, 117] width 481 height 235
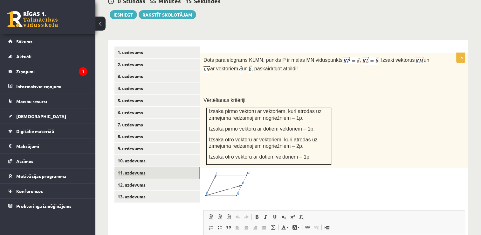
click at [142, 167] on link "11. uzdevums" at bounding box center [157, 173] width 86 height 12
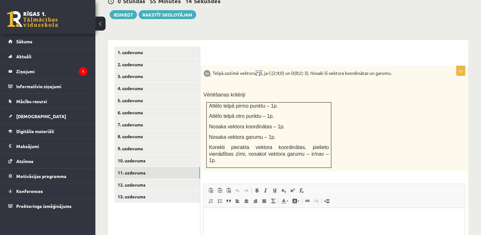
scroll to position [0, 0]
click at [265, 69] on p "Telpā uzzīmē vektoru , ja C(2;4;0) un D(8;2;-3). Nosaki šī vektora koordinātas …" at bounding box center [319, 73] width 230 height 8
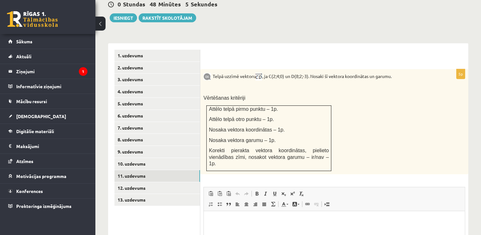
scroll to position [243, 0]
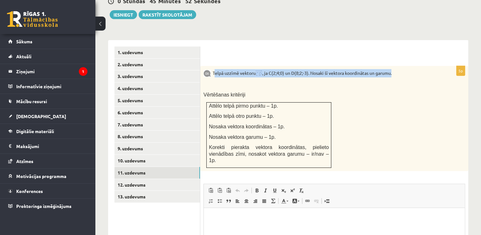
drag, startPoint x: 214, startPoint y: 58, endPoint x: 400, endPoint y: 60, distance: 186.7
click at [400, 69] on p "Telpā uzzīmē vektoru , ja C(2;4;0) un D(8;2;-3). Nosaki šī vektora koordinātas …" at bounding box center [319, 73] width 230 height 8
copy p "Telpā uzzīmē vektoru , ja C(2;4;0) un D(8;2;-3). Nosaki šī vektora koordinātas …"
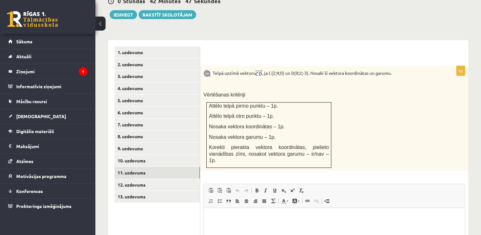
click at [375, 127] on div "Telpā uzzīmē vektoru , ja C(2;4;0) un D(8;2;-3). Nosaki šī vektora koordinātas …" at bounding box center [334, 118] width 268 height 105
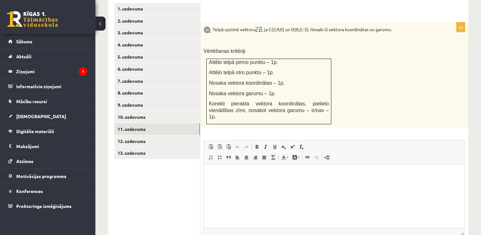
scroll to position [321, 0]
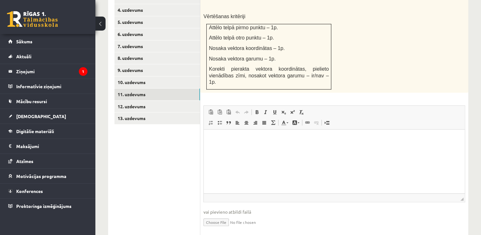
click at [210, 215] on input "file" at bounding box center [335, 221] width 262 height 13
type input "**********"
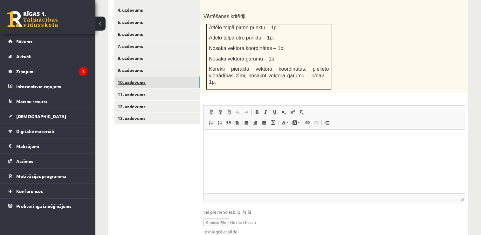
click at [126, 76] on link "10. uzdevums" at bounding box center [157, 82] width 86 height 12
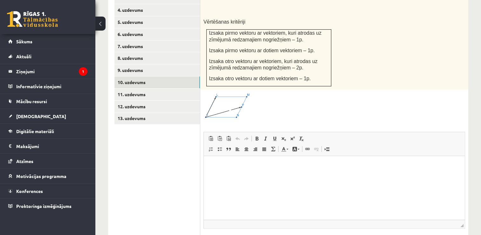
scroll to position [0, 0]
click at [181, 88] on link "11. uzdevums" at bounding box center [157, 94] width 86 height 12
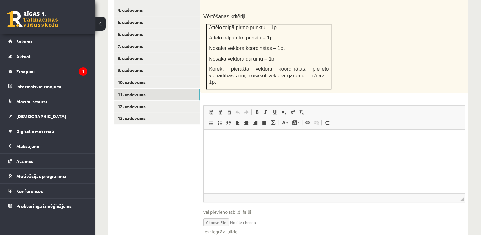
scroll to position [328, 0]
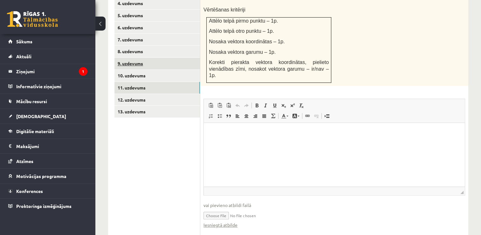
click at [152, 58] on link "9. uzdevums" at bounding box center [157, 64] width 86 height 12
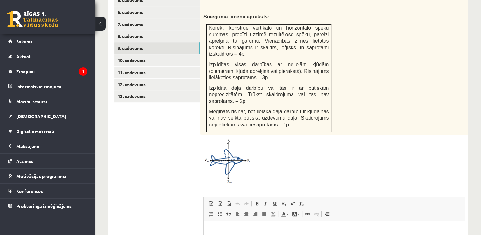
scroll to position [307, 0]
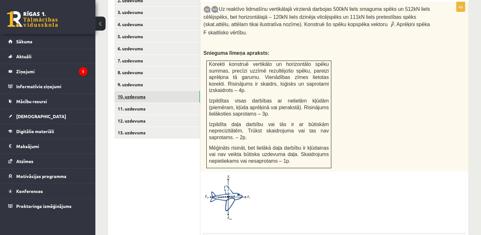
click at [124, 91] on link "10. uzdevums" at bounding box center [157, 97] width 86 height 12
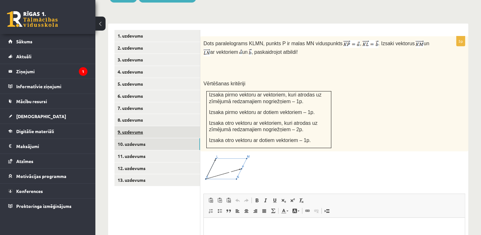
scroll to position [0, 0]
click at [140, 126] on link "9. uzdevums" at bounding box center [157, 132] width 86 height 12
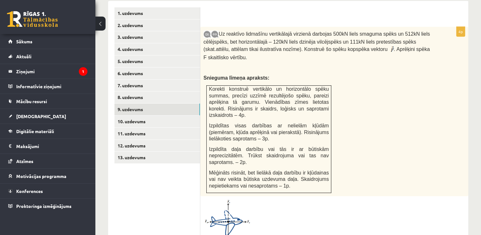
scroll to position [418, 0]
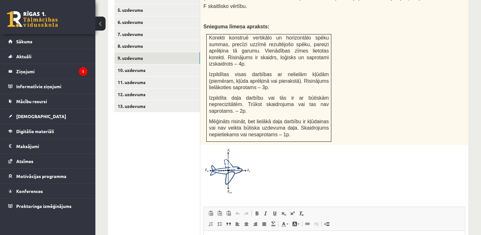
scroll to position [323, 0]
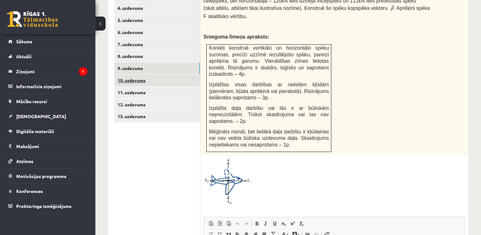
click at [136, 74] on link "10. uzdevums" at bounding box center [157, 80] width 86 height 12
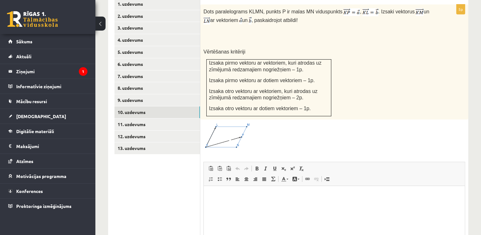
scroll to position [259, 0]
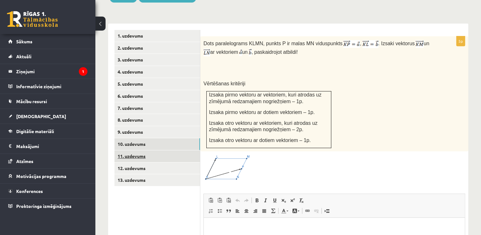
click at [133, 150] on link "11. uzdevums" at bounding box center [157, 156] width 86 height 12
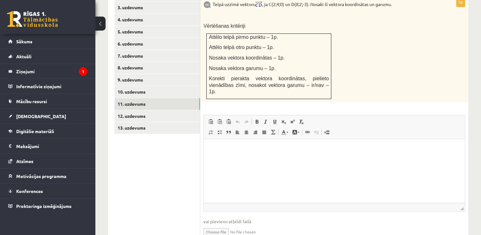
scroll to position [328, 0]
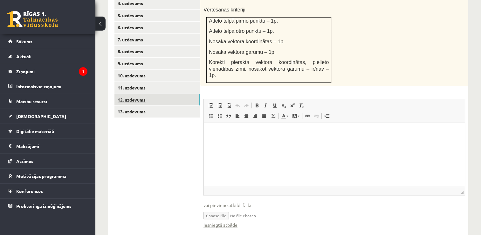
click at [130, 94] on link "12. uzdevums" at bounding box center [157, 100] width 86 height 12
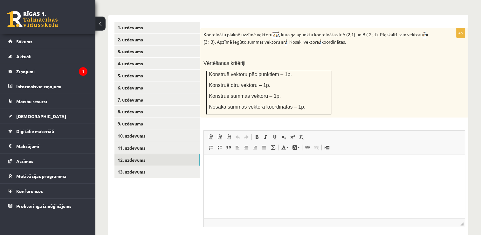
scroll to position [236, 0]
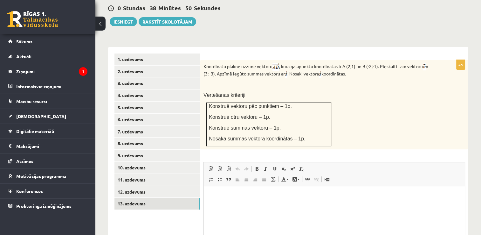
click at [142, 197] on link "13. uzdevums" at bounding box center [157, 203] width 86 height 12
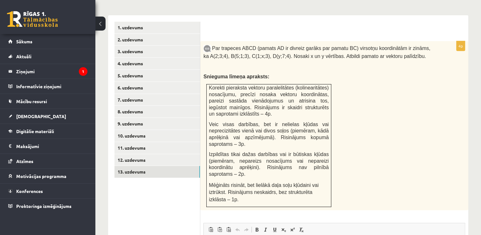
scroll to position [0, 0]
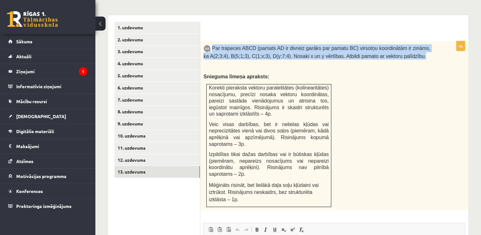
drag, startPoint x: 212, startPoint y: 31, endPoint x: 397, endPoint y: 41, distance: 184.7
click at [397, 44] on p "Par trapeces ABCD (pamats AD ir divreiz garāks par pamatu BC) virsotņu koordinā…" at bounding box center [319, 51] width 230 height 15
copy span "Par trapeces ABCD (pamats AD ir divreiz garāks par pamatu BC) virsotņu koordinā…"
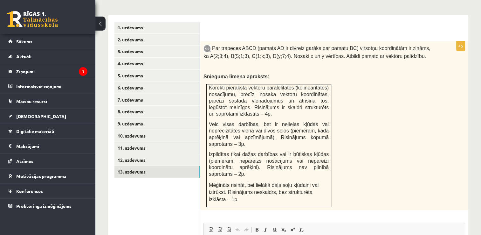
click at [361, 82] on div "Par trapeces ABCD (pamats AD ir divreiz garāks par pamatu BC) virsotņu koordinā…" at bounding box center [334, 125] width 268 height 169
click at [149, 154] on link "12. uzdevums" at bounding box center [157, 160] width 86 height 12
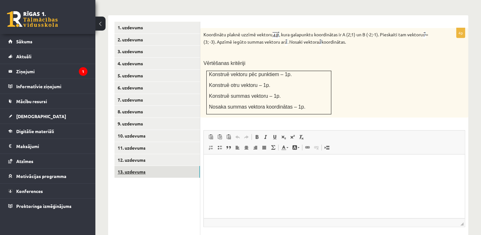
click at [170, 166] on link "13. uzdevums" at bounding box center [157, 172] width 86 height 12
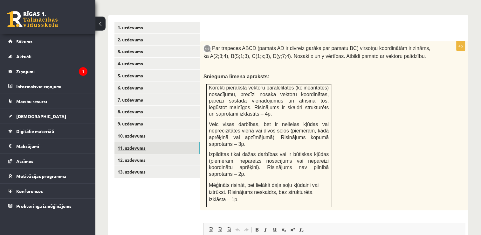
click at [142, 142] on link "11. uzdevums" at bounding box center [157, 148] width 86 height 12
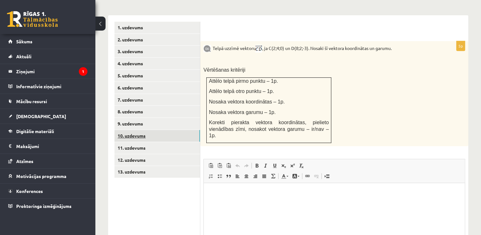
click at [136, 130] on link "10. uzdevums" at bounding box center [157, 136] width 86 height 12
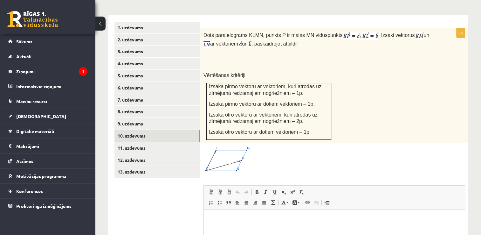
click at [230, 156] on span at bounding box center [228, 161] width 10 height 10
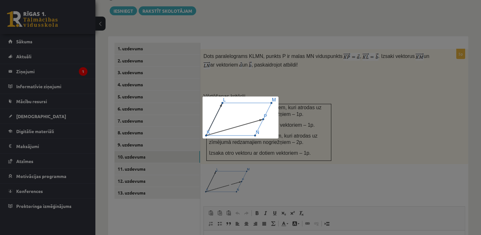
scroll to position [268, 0]
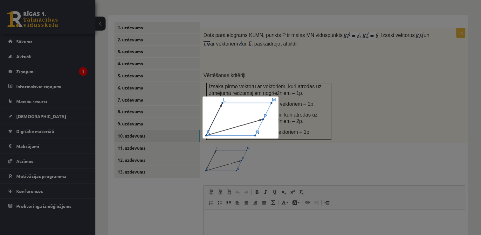
click at [328, 142] on div at bounding box center [240, 117] width 481 height 235
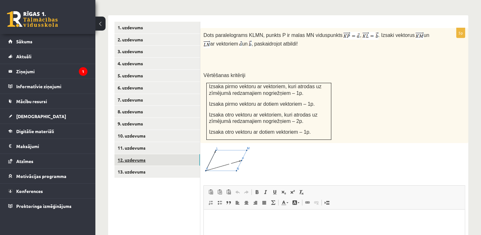
click at [131, 154] on link "12. uzdevums" at bounding box center [157, 160] width 86 height 12
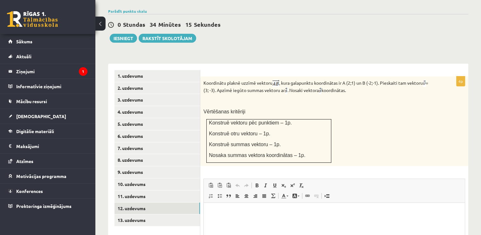
scroll to position [204, 0]
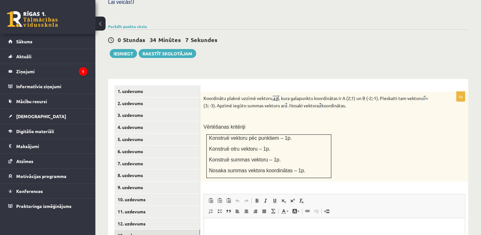
click at [141, 229] on link "13. uzdevums" at bounding box center [157, 235] width 86 height 12
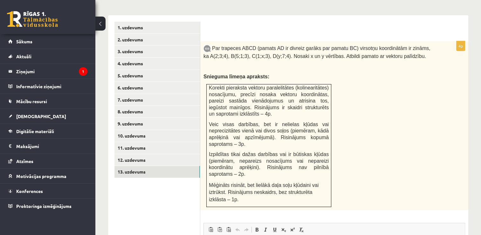
scroll to position [0, 0]
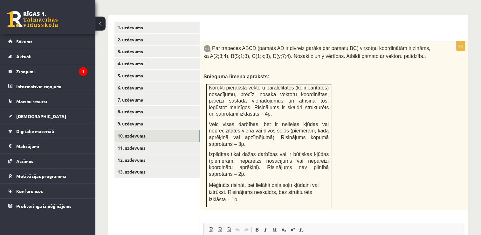
click at [140, 130] on link "10. uzdevums" at bounding box center [157, 136] width 86 height 12
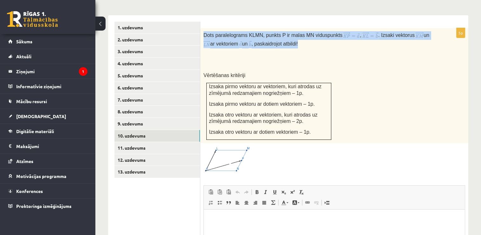
drag, startPoint x: 204, startPoint y: 18, endPoint x: 291, endPoint y: 28, distance: 88.0
click at [291, 31] on p "Dots paralelograms KLMN, punkts P ir malas MN viduspunkts , . Izsaki vektorus u…" at bounding box center [319, 39] width 230 height 17
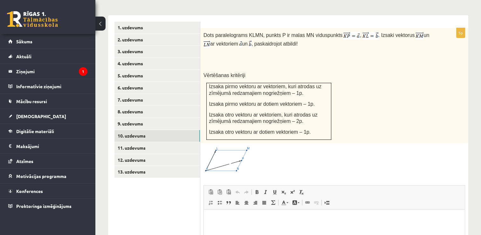
click at [309, 46] on div "Dots paralelograms KLMN, punkts P ir malas MN viduspunkts , . Izsaki vektorus u…" at bounding box center [334, 85] width 268 height 115
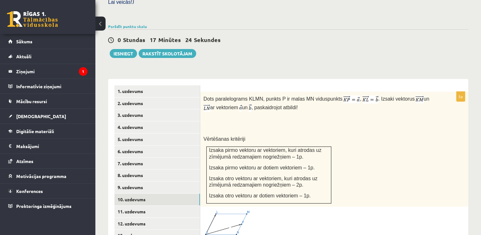
scroll to position [354, 0]
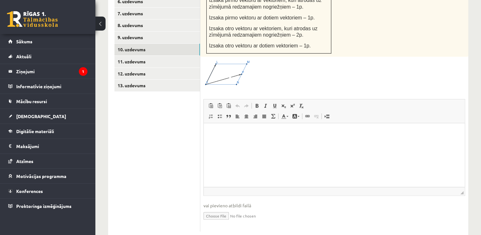
click at [209, 209] on input "file" at bounding box center [335, 215] width 262 height 13
type input "**********"
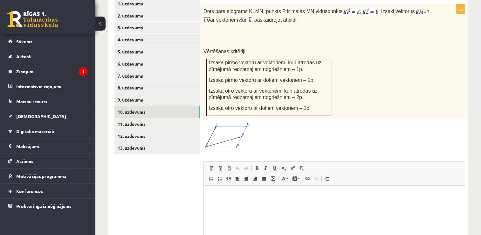
scroll to position [290, 0]
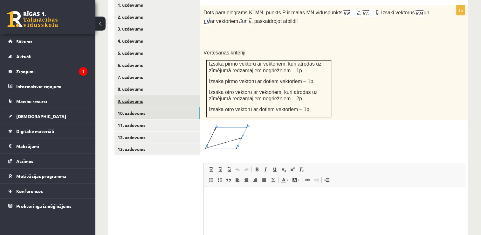
click at [128, 95] on link "9. uzdevums" at bounding box center [157, 101] width 86 height 12
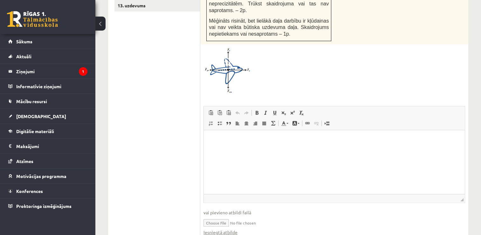
scroll to position [307, 0]
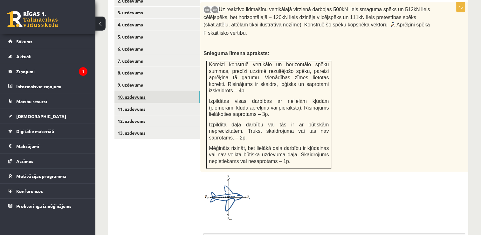
click at [128, 91] on link "10. uzdevums" at bounding box center [157, 97] width 86 height 12
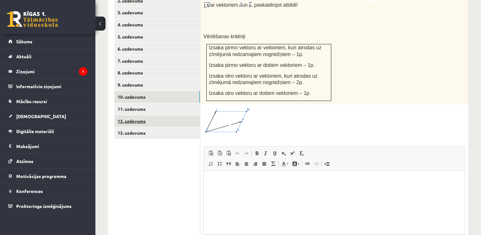
scroll to position [0, 0]
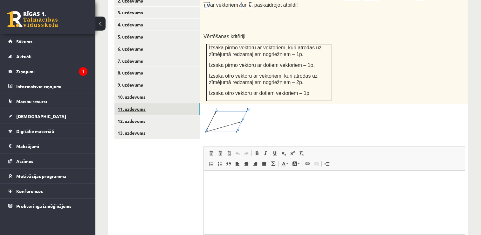
click at [136, 103] on link "11. uzdevums" at bounding box center [157, 109] width 86 height 12
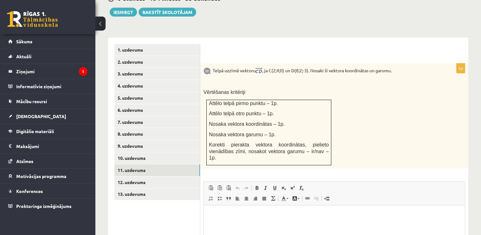
scroll to position [243, 0]
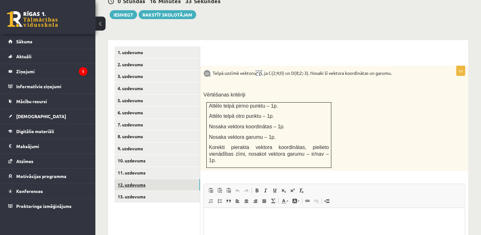
click at [129, 179] on link "12. uzdevums" at bounding box center [157, 185] width 86 height 12
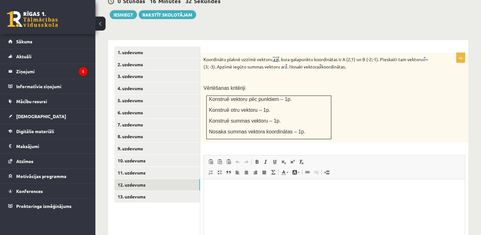
scroll to position [0, 0]
click at [135, 190] on link "13. uzdevums" at bounding box center [157, 196] width 86 height 12
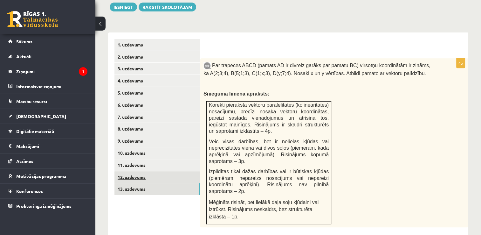
click at [136, 171] on link "12. uzdevums" at bounding box center [157, 177] width 86 height 12
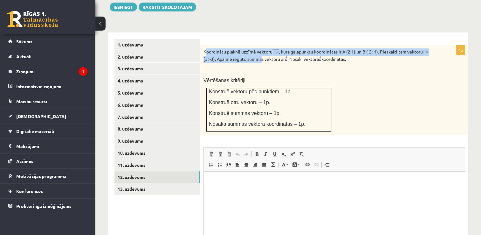
drag, startPoint x: 205, startPoint y: 37, endPoint x: 262, endPoint y: 45, distance: 58.2
click at [262, 48] on p "Koordinātu plaknē uzzīmē vektoru , kura galapunktu koordinātas ir A (2;1) un B …" at bounding box center [319, 55] width 230 height 15
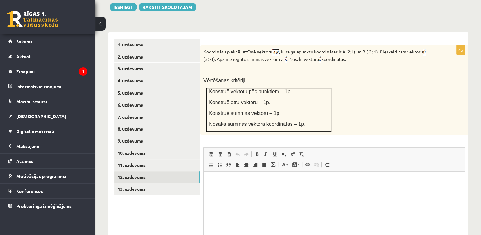
drag, startPoint x: 262, startPoint y: 45, endPoint x: 266, endPoint y: 56, distance: 11.5
click at [266, 67] on p at bounding box center [319, 70] width 230 height 6
drag, startPoint x: 204, startPoint y: 36, endPoint x: 359, endPoint y: 47, distance: 155.6
click at [359, 48] on p "Koordinātu plaknē uzzīmē vektoru , kura galapunktu koordinātas ir A (2;1) un B …" at bounding box center [319, 55] width 230 height 15
click at [313, 77] on p "Vērtēšanas kritēriji" at bounding box center [319, 80] width 230 height 7
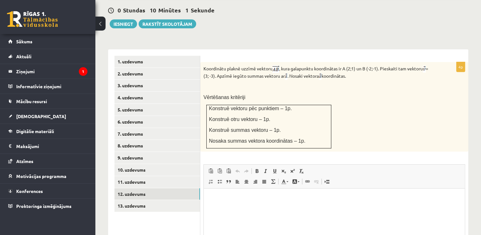
scroll to position [219, 0]
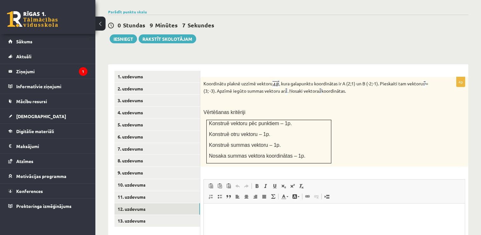
click at [334, 83] on div "Koordinātu plaknē uzzīmē vektoru , kura galapunktu koordinātas ir A (2;1) un B …" at bounding box center [334, 122] width 268 height 90
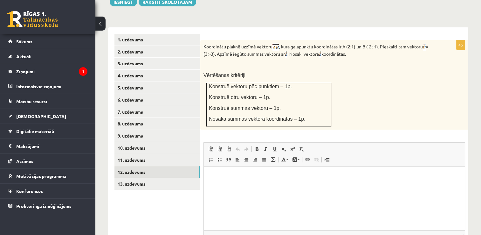
scroll to position [300, 0]
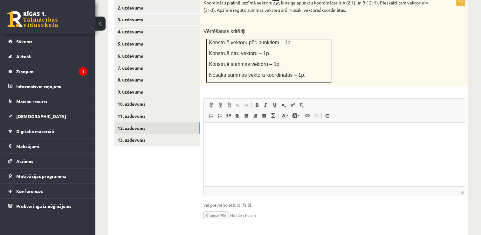
click at [210, 208] on input "file" at bounding box center [335, 214] width 262 height 13
type input "**********"
click at [167, 134] on link "13. uzdevums" at bounding box center [157, 140] width 86 height 12
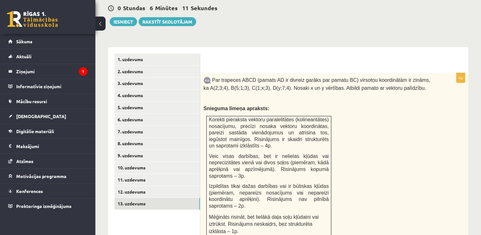
scroll to position [0, 0]
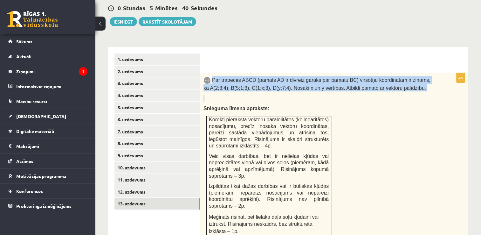
drag, startPoint x: 213, startPoint y: 65, endPoint x: 382, endPoint y: 78, distance: 169.0
click at [382, 78] on div "Par trapeces ABCD (pamats AD ir divreiz garāks par pamatu BC) virsotņu koordinā…" at bounding box center [334, 157] width 268 height 169
drag, startPoint x: 382, startPoint y: 78, endPoint x: 292, endPoint y: 40, distance: 97.6
click at [378, 95] on p at bounding box center [319, 98] width 230 height 6
drag, startPoint x: 287, startPoint y: 82, endPoint x: 282, endPoint y: 79, distance: 5.2
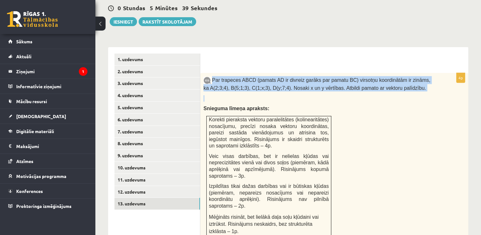
click at [286, 95] on p at bounding box center [319, 98] width 230 height 6
click at [239, 73] on div "Par trapeces ABCD (pamats AD ir divreiz garāks par pamatu BC) virsotņu koordinā…" at bounding box center [334, 157] width 268 height 169
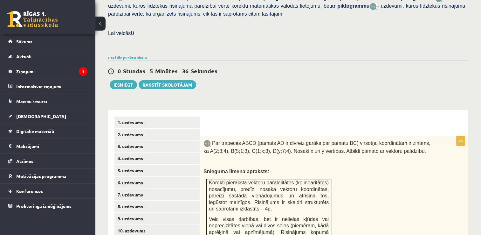
scroll to position [204, 0]
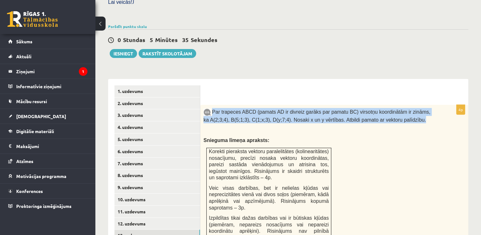
drag, startPoint x: 212, startPoint y: 95, endPoint x: 392, endPoint y: 107, distance: 180.4
click at [392, 108] on p "Par trapeces ABCD (pamats AD ir divreiz garāks par pamatu BC) virsotņu koordinā…" at bounding box center [319, 115] width 230 height 15
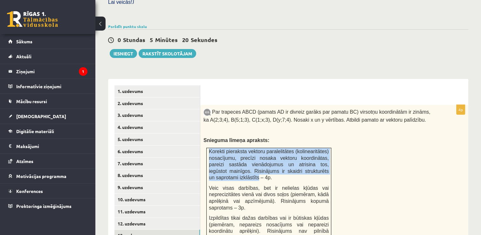
drag, startPoint x: 209, startPoint y: 135, endPoint x: 324, endPoint y: 159, distance: 116.9
click at [324, 159] on p "Korekti pieraksta vektoru paralelitātes (kolinearitātes) nosacījumu, precīzi no…" at bounding box center [269, 164] width 120 height 33
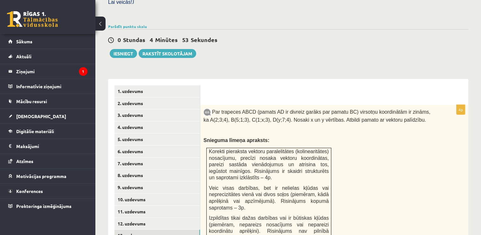
click at [383, 140] on div "Par trapeces ABCD (pamats AD ir divreiz garāks par pamatu BC) virsotņu koordinā…" at bounding box center [334, 189] width 268 height 169
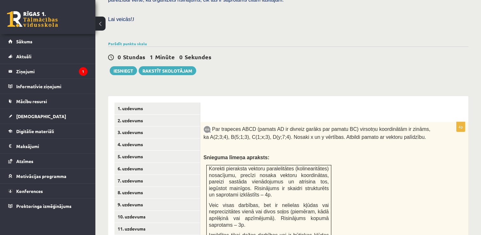
scroll to position [378, 0]
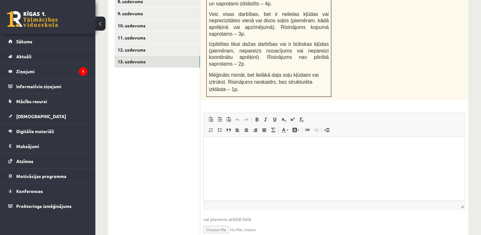
click at [214, 222] on input "file" at bounding box center [335, 228] width 262 height 13
type input "**********"
click at [239, 156] on html at bounding box center [334, 146] width 261 height 19
click at [229, 144] on p "Editor, wiswyg-editor-user-answer-47434007168800" at bounding box center [334, 146] width 248 height 7
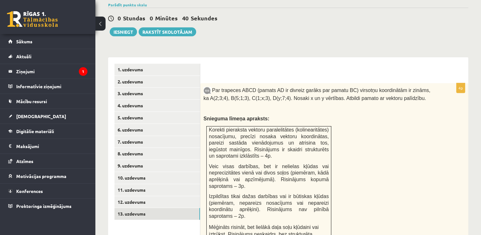
scroll to position [225, 0]
click at [148, 124] on link "6. uzdevums" at bounding box center [157, 130] width 86 height 12
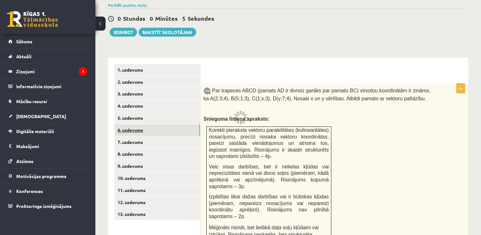
scroll to position [216, 0]
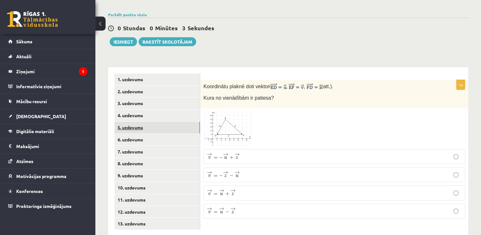
click at [155, 121] on link "5. uzdevums" at bounding box center [157, 127] width 86 height 12
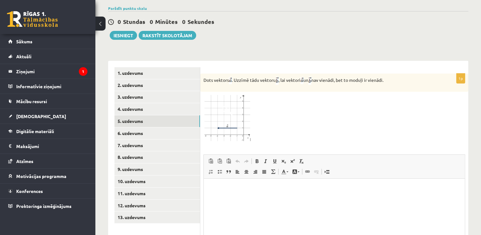
scroll to position [285, 0]
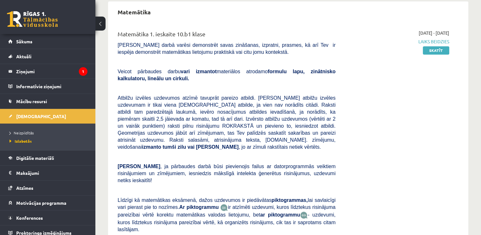
scroll to position [954, 0]
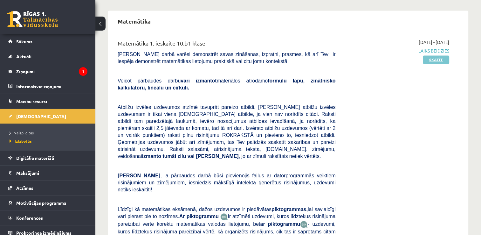
click at [437, 55] on link "Skatīt" at bounding box center [436, 59] width 26 height 8
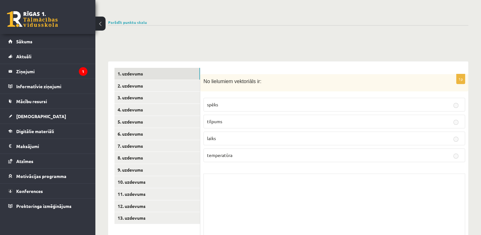
scroll to position [218, 0]
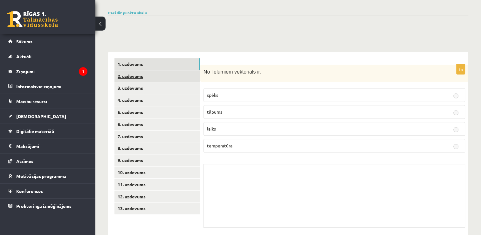
click at [170, 70] on link "2. uzdevums" at bounding box center [157, 76] width 86 height 12
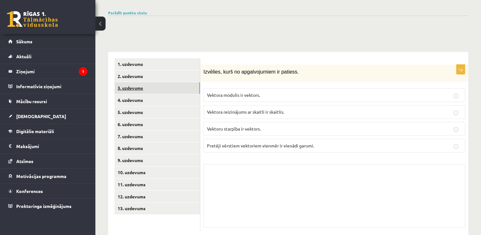
click at [169, 82] on link "3. uzdevums" at bounding box center [157, 88] width 86 height 12
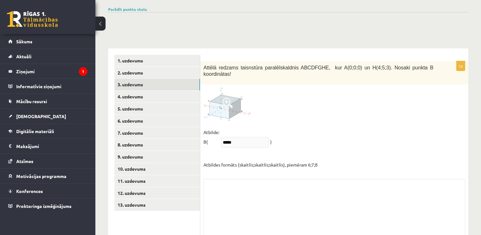
scroll to position [230, 0]
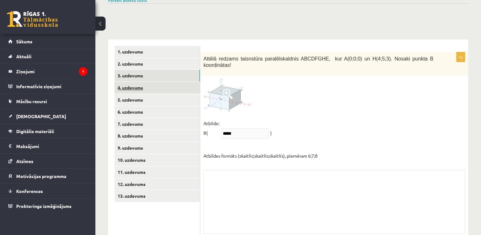
click at [133, 82] on link "4. uzdevums" at bounding box center [157, 88] width 86 height 12
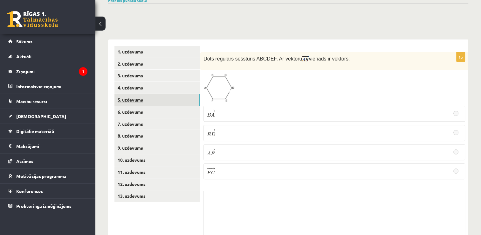
click at [134, 94] on link "5. uzdevums" at bounding box center [157, 100] width 86 height 12
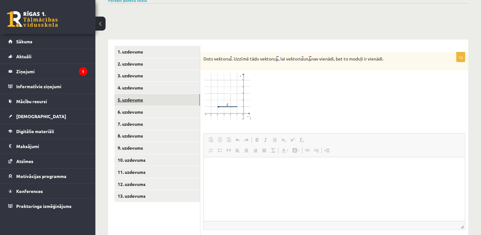
scroll to position [0, 0]
click at [137, 106] on link "6. uzdevums" at bounding box center [157, 112] width 86 height 12
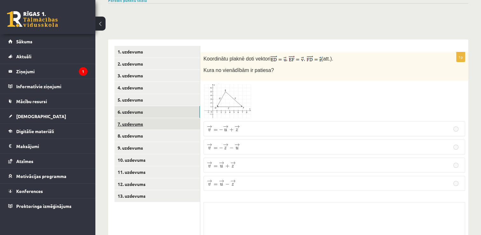
click at [132, 118] on link "7. uzdevums" at bounding box center [157, 124] width 86 height 12
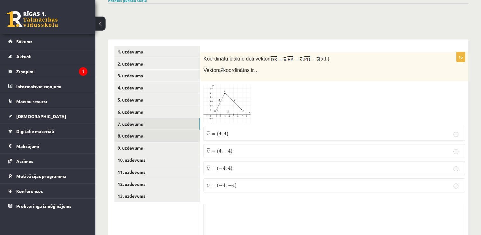
click at [128, 130] on link "8. uzdevums" at bounding box center [157, 136] width 86 height 12
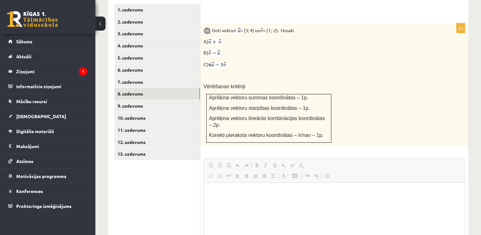
scroll to position [262, 0]
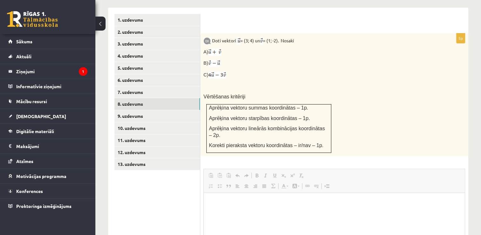
click at [131, 143] on ul "1. uzdevums 2. uzdevums 3. uzdevums 4. uzdevums 5. uzdevums 6. uzdevums 7. uzde…" at bounding box center [157, 197] width 86 height 367
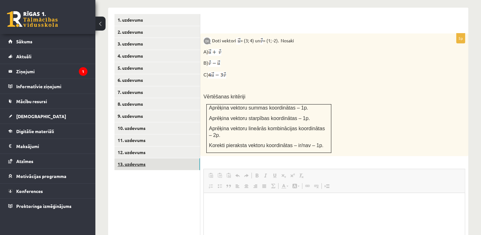
click at [131, 158] on link "13. uzdevums" at bounding box center [157, 164] width 86 height 12
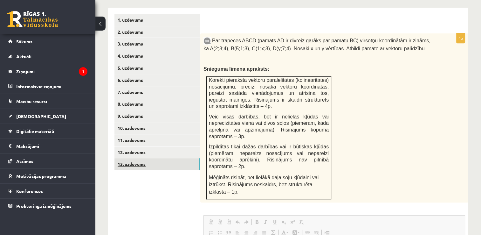
scroll to position [0, 0]
click at [150, 146] on link "12. uzdevums" at bounding box center [157, 152] width 86 height 12
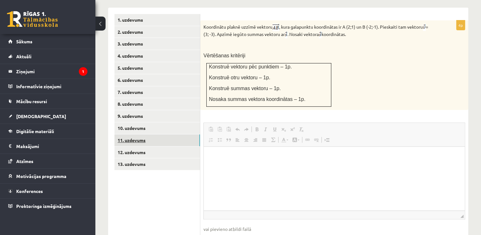
click at [133, 134] on link "11. uzdevums" at bounding box center [157, 140] width 86 height 12
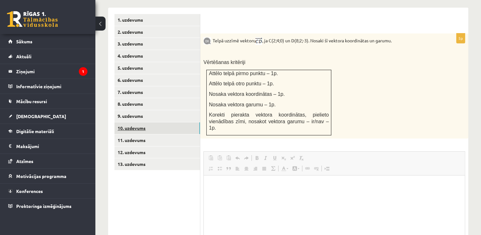
click at [134, 122] on link "10. uzdevums" at bounding box center [157, 128] width 86 height 12
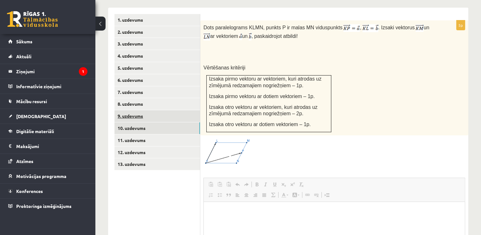
click at [128, 110] on link "9. uzdevums" at bounding box center [157, 116] width 86 height 12
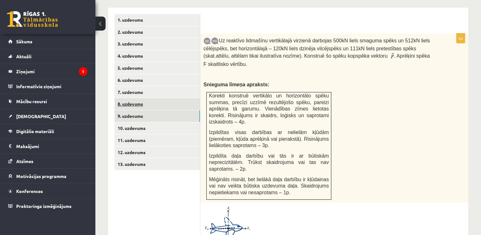
click at [131, 98] on link "8. uzdevums" at bounding box center [157, 104] width 86 height 12
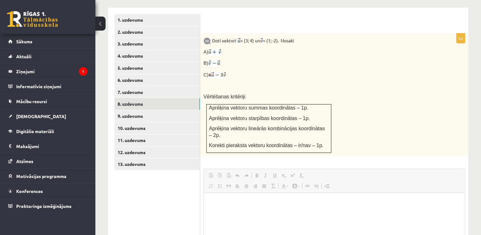
click at [242, 142] on span "Korekti pieraksta vektoru koordinātas – ir/nav – 1p." at bounding box center [266, 144] width 114 height 5
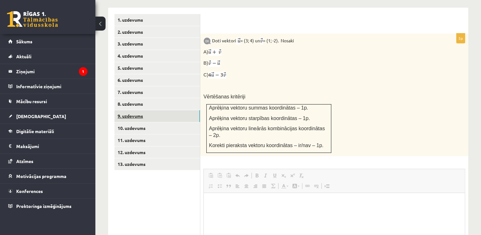
click at [147, 110] on link "9. uzdevums" at bounding box center [157, 116] width 86 height 12
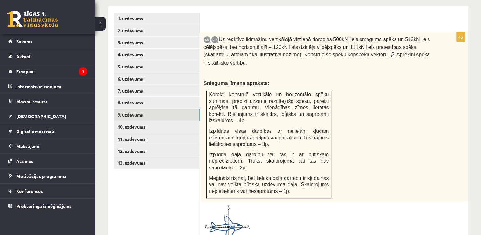
scroll to position [263, 0]
click at [122, 121] on link "10. uzdevums" at bounding box center [157, 127] width 86 height 12
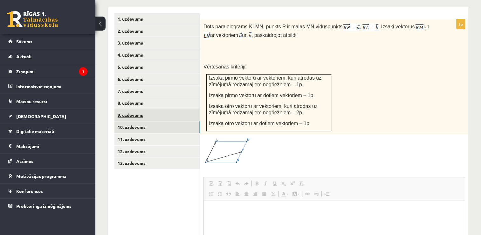
scroll to position [0, 0]
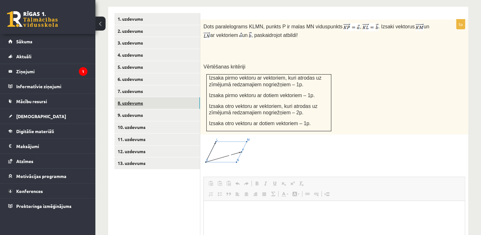
click at [127, 97] on link "8. uzdevums" at bounding box center [157, 103] width 86 height 12
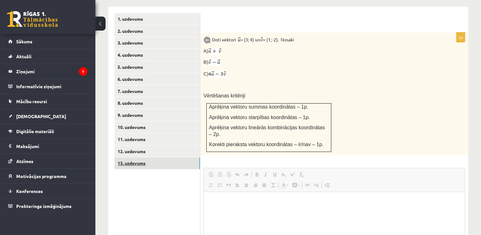
click at [140, 157] on link "13. uzdevums" at bounding box center [157, 163] width 86 height 12
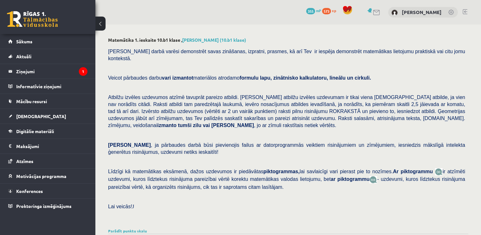
click at [467, 11] on link at bounding box center [465, 11] width 5 height 5
